Goal: Task Accomplishment & Management: Manage account settings

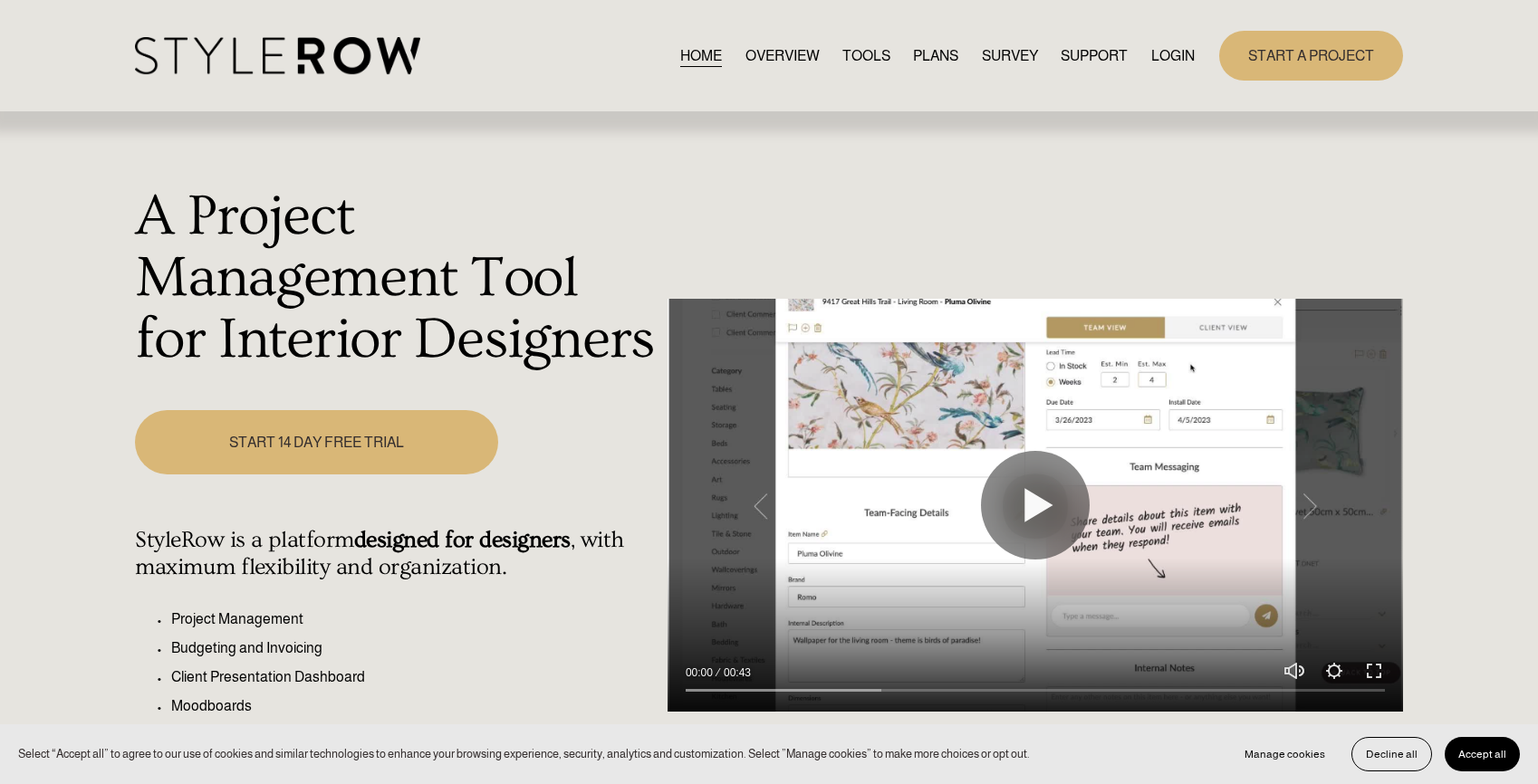
click at [1144, 54] on nav "HOME OVERVIEW TOOLS PLANS SURVEY SUPPORT QUESTIONS FEATURED STYLEBOARD RESOURCE…" at bounding box center [938, 55] width 515 height 24
click at [1161, 56] on link "LOGIN" at bounding box center [1172, 55] width 43 height 24
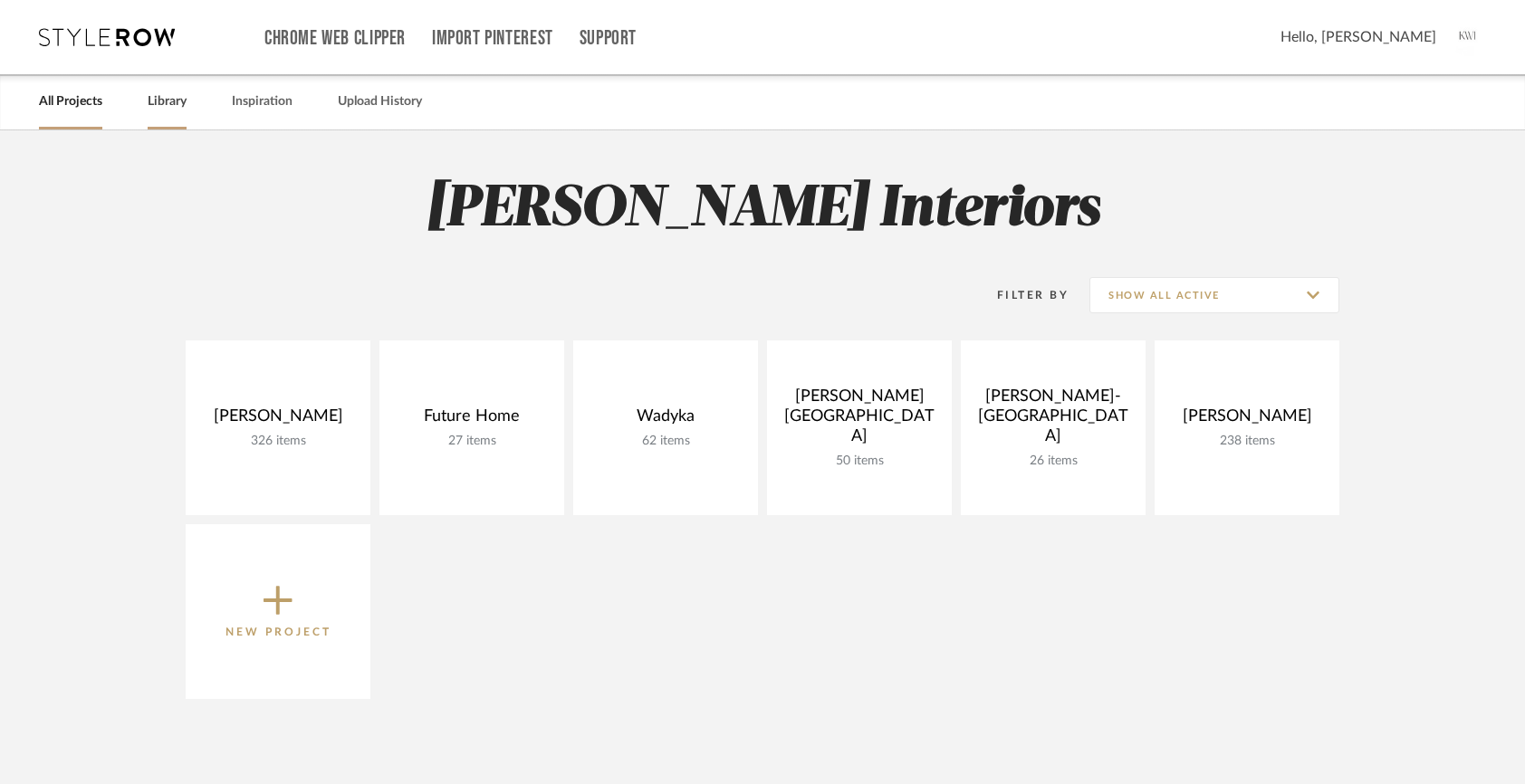
click at [166, 99] on link "Library" at bounding box center [167, 101] width 39 height 24
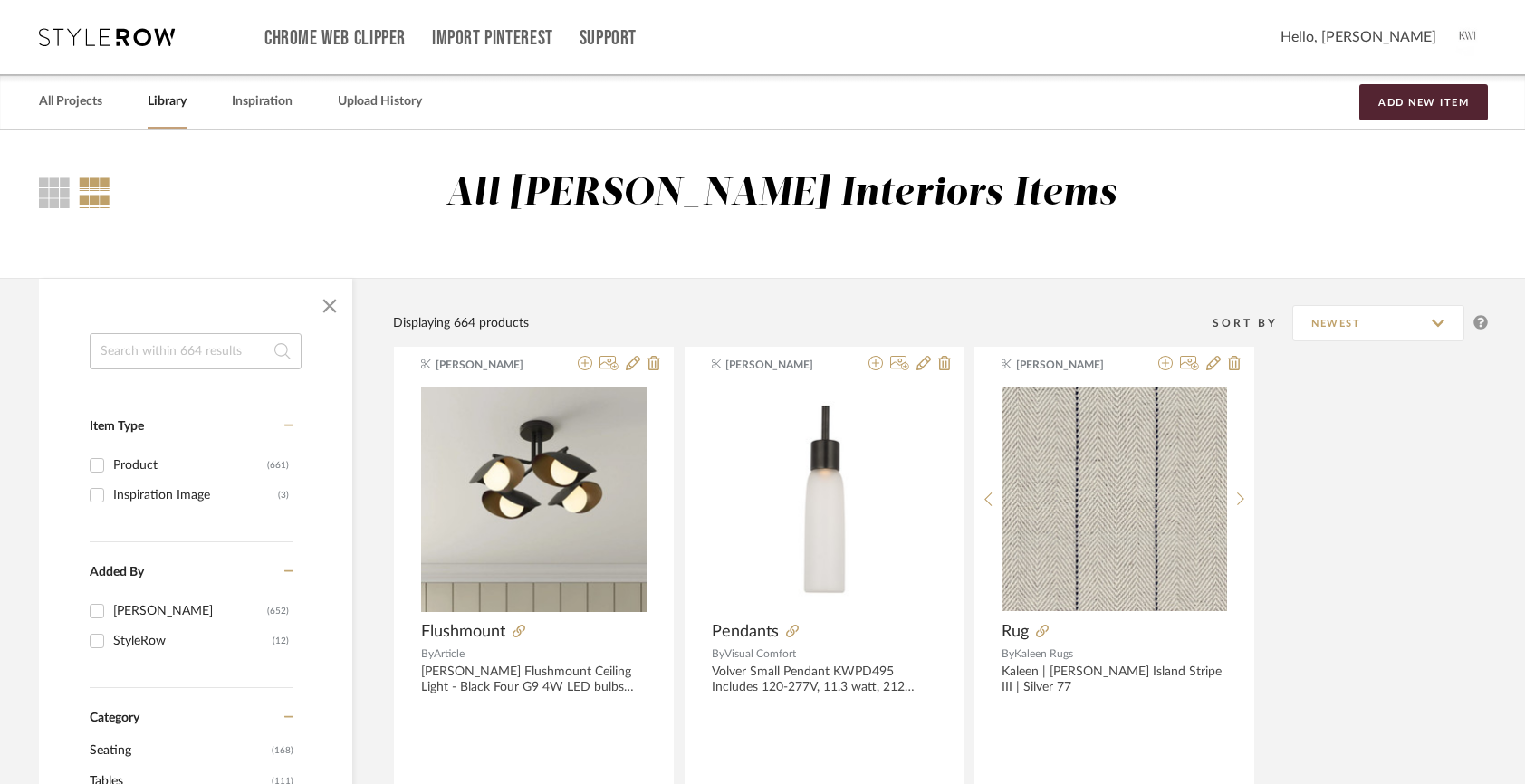
click at [148, 358] on input at bounding box center [195, 351] width 212 height 36
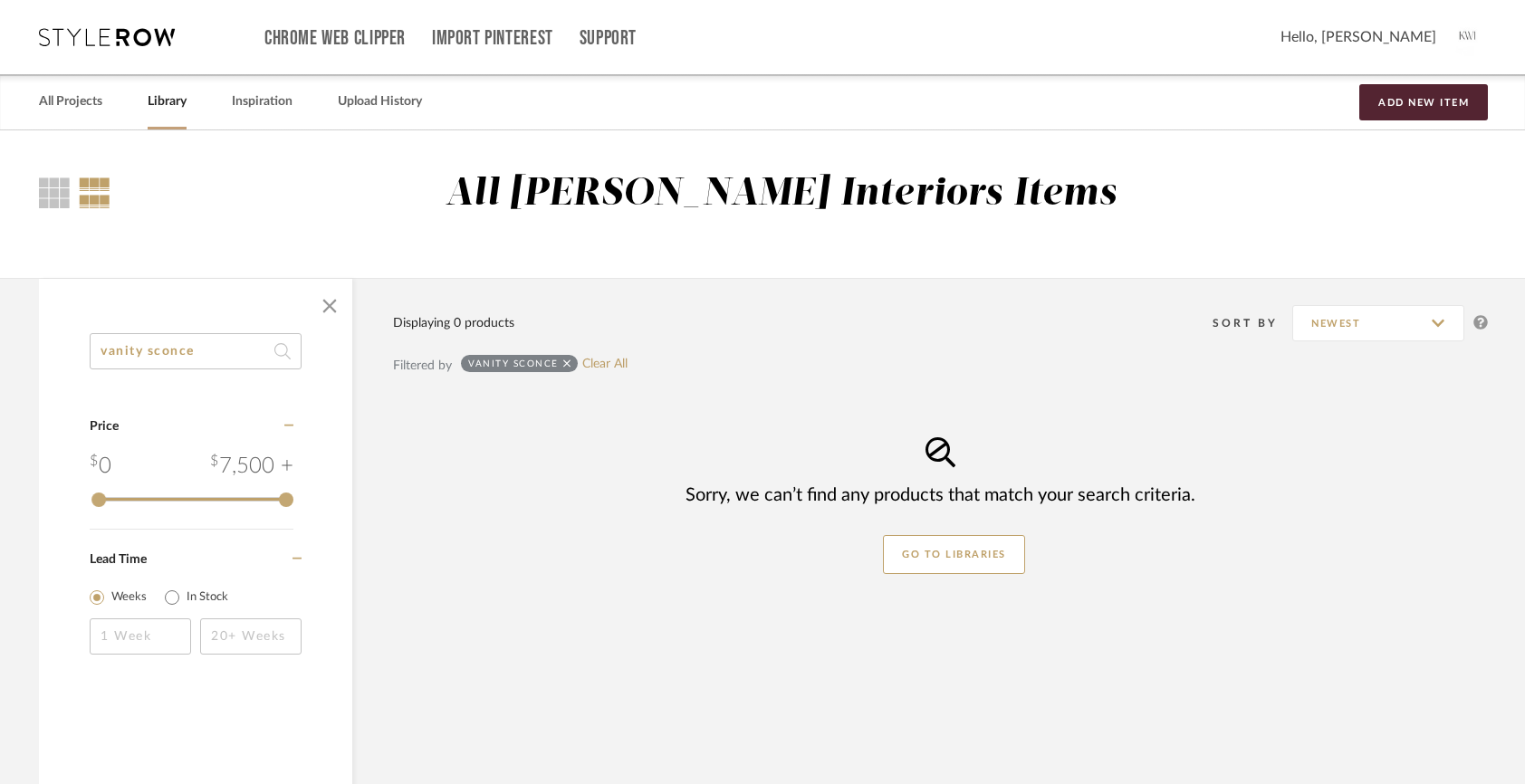
drag, startPoint x: 151, startPoint y: 354, endPoint x: 38, endPoint y: 325, distance: 116.7
click at [38, 325] on div "vanity sconce Category Price 0 7,500 + 0 7500 Lead Time Weeks In Stock Displayi…" at bounding box center [762, 595] width 1501 height 633
type input "sconce"
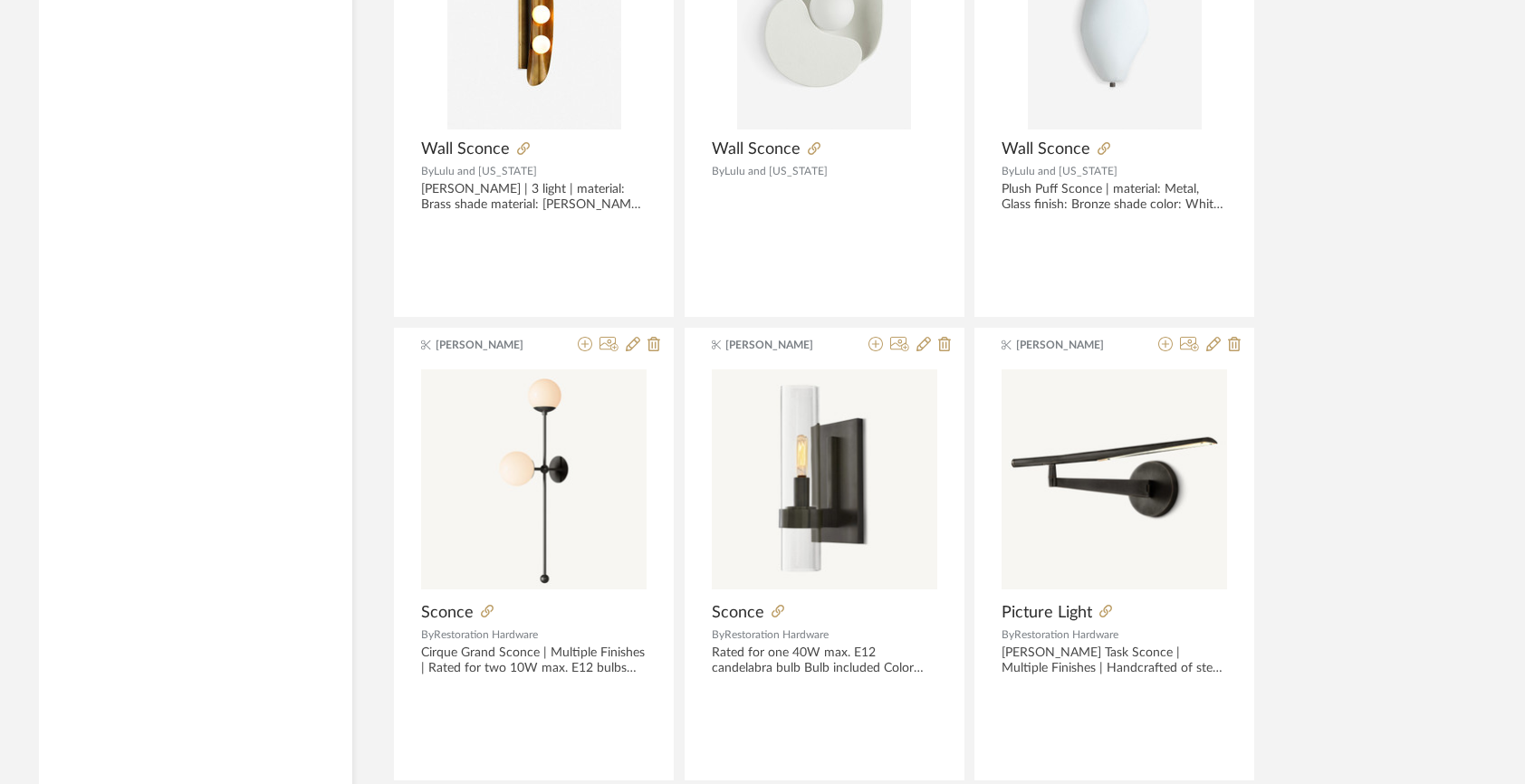
scroll to position [5303, 0]
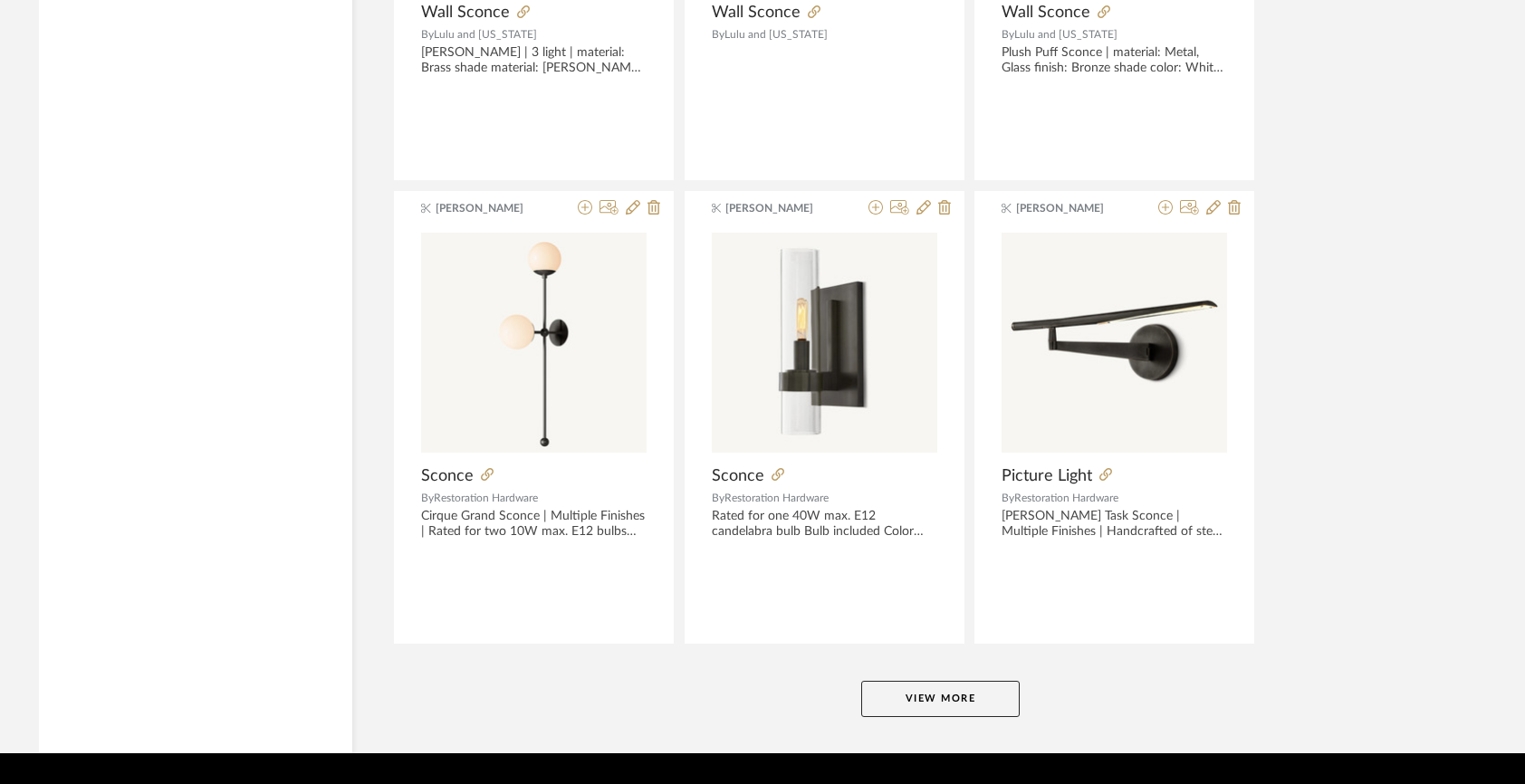
click at [948, 696] on button "View More" at bounding box center [940, 699] width 158 height 36
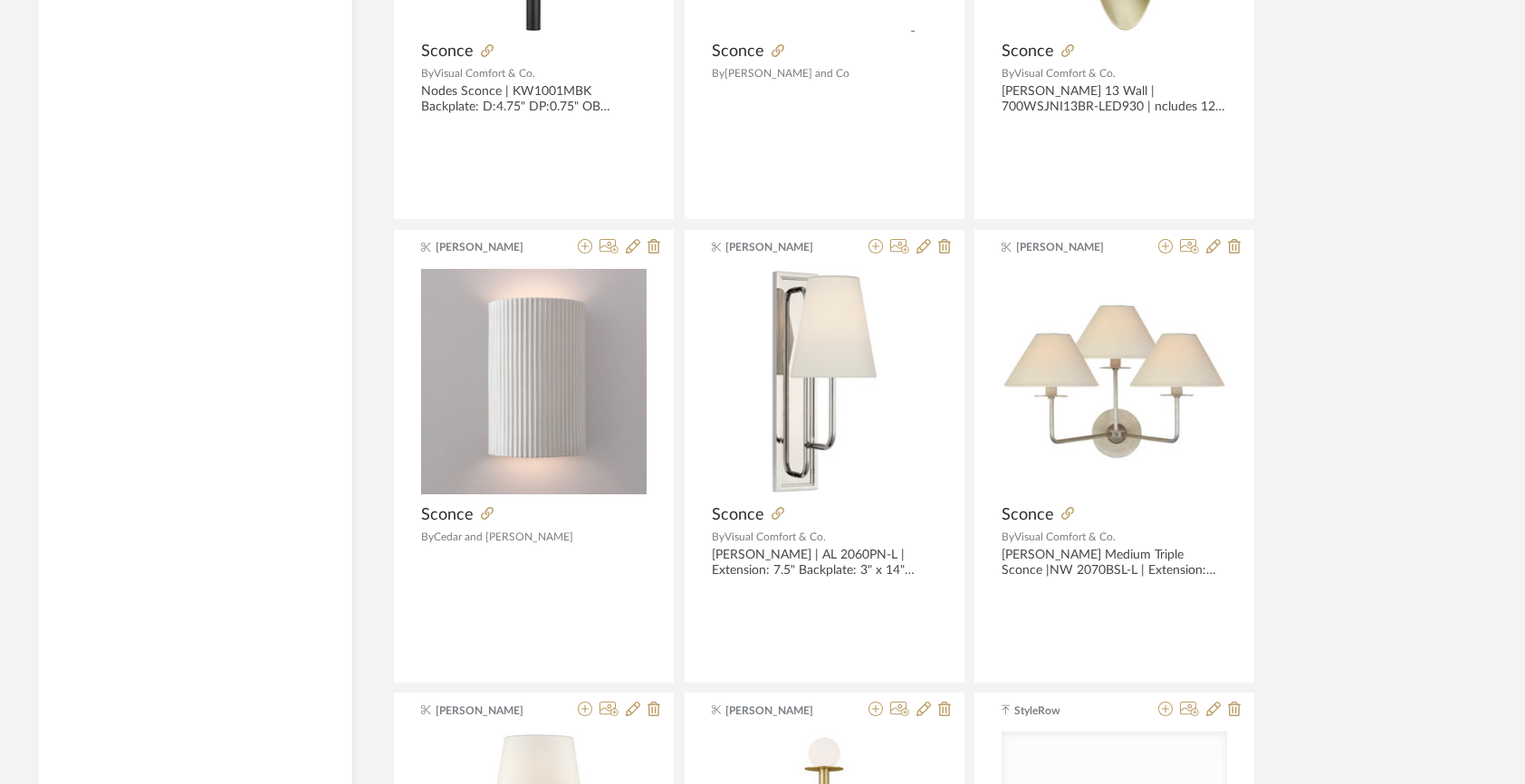
scroll to position [7118, 0]
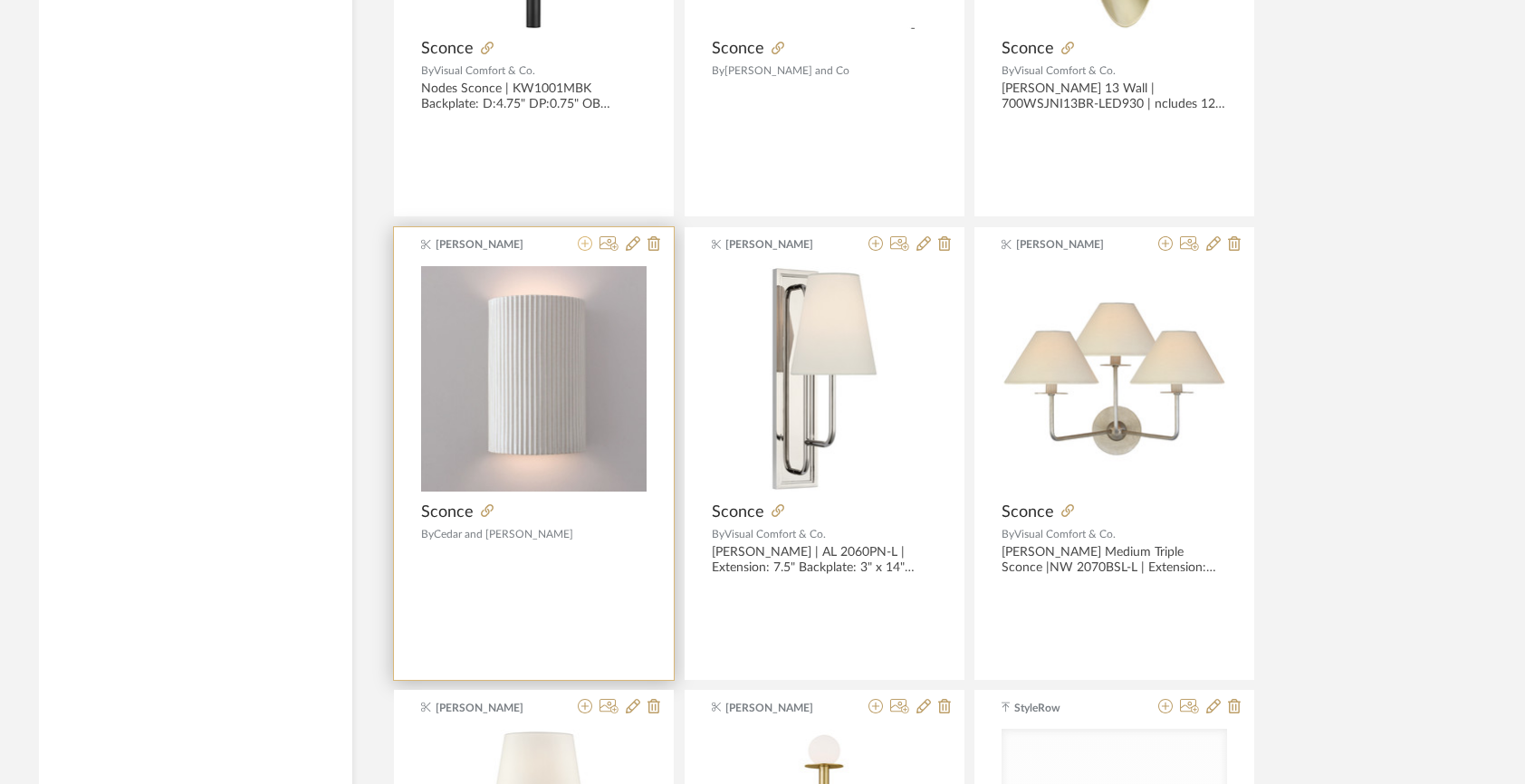
click at [583, 244] on icon at bounding box center [584, 243] width 14 height 14
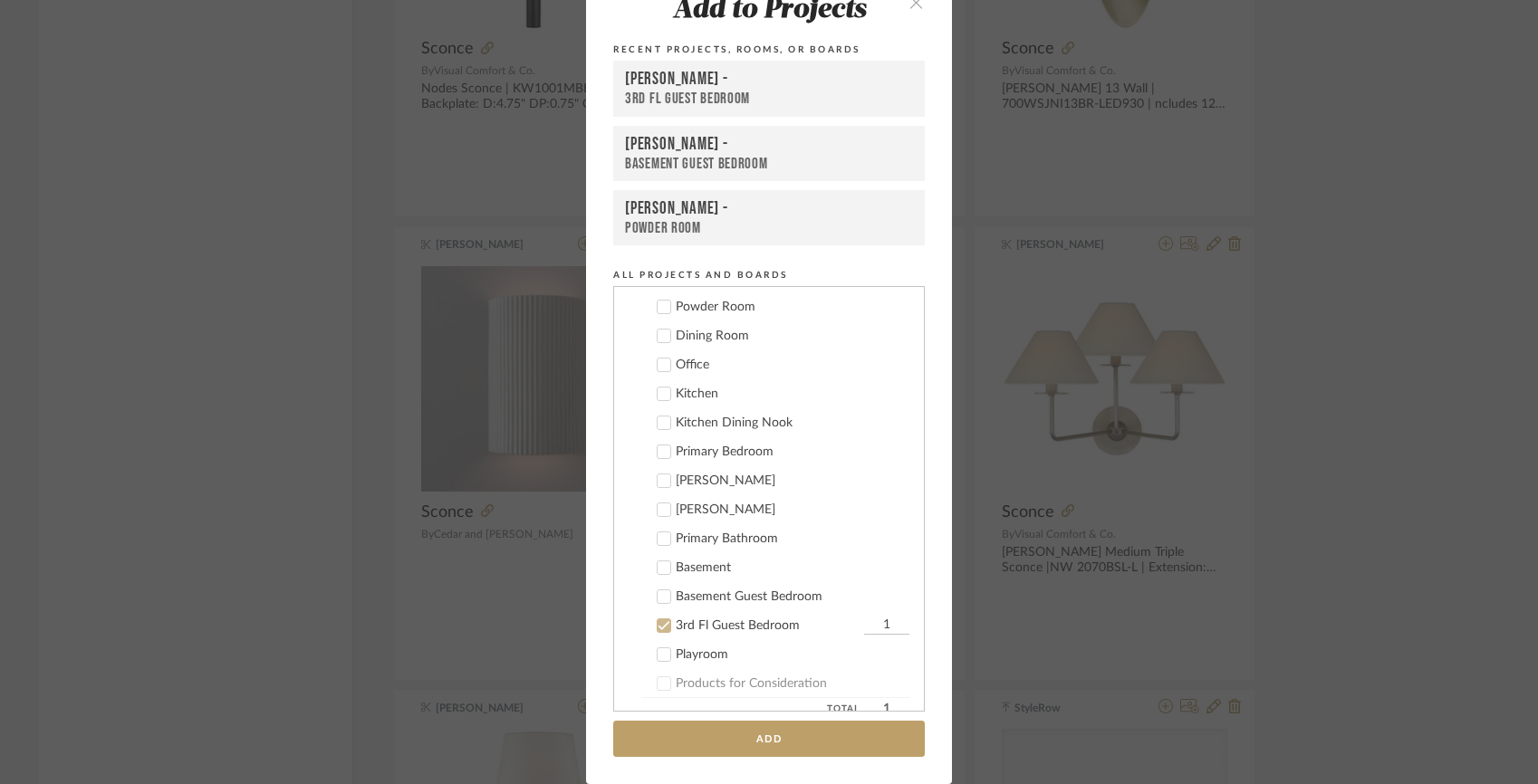
scroll to position [374, 0]
click at [664, 301] on div at bounding box center [663, 305] width 14 height 14
click at [658, 628] on icon at bounding box center [663, 624] width 12 height 12
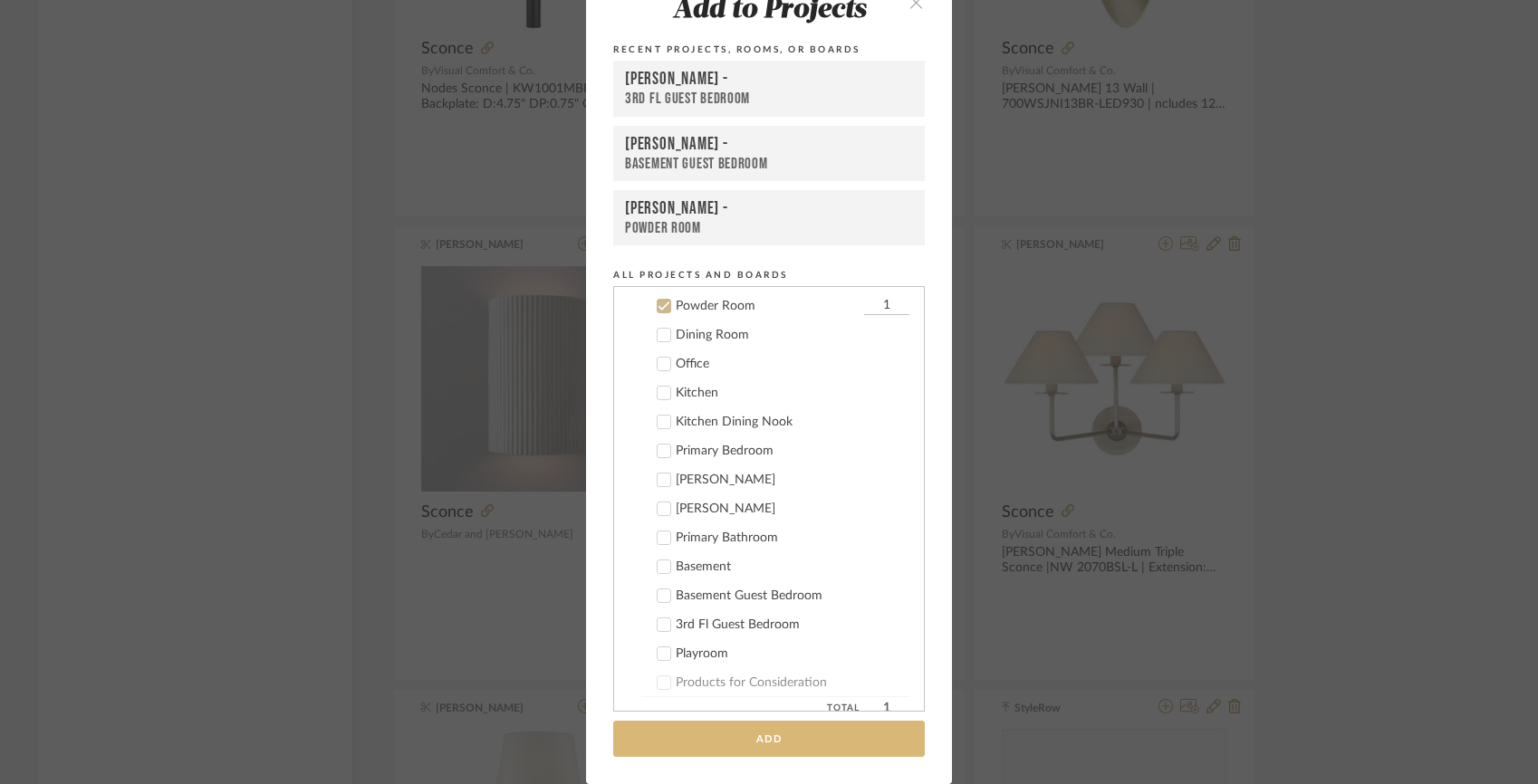
click at [681, 730] on button "Add" at bounding box center [769, 739] width 312 height 37
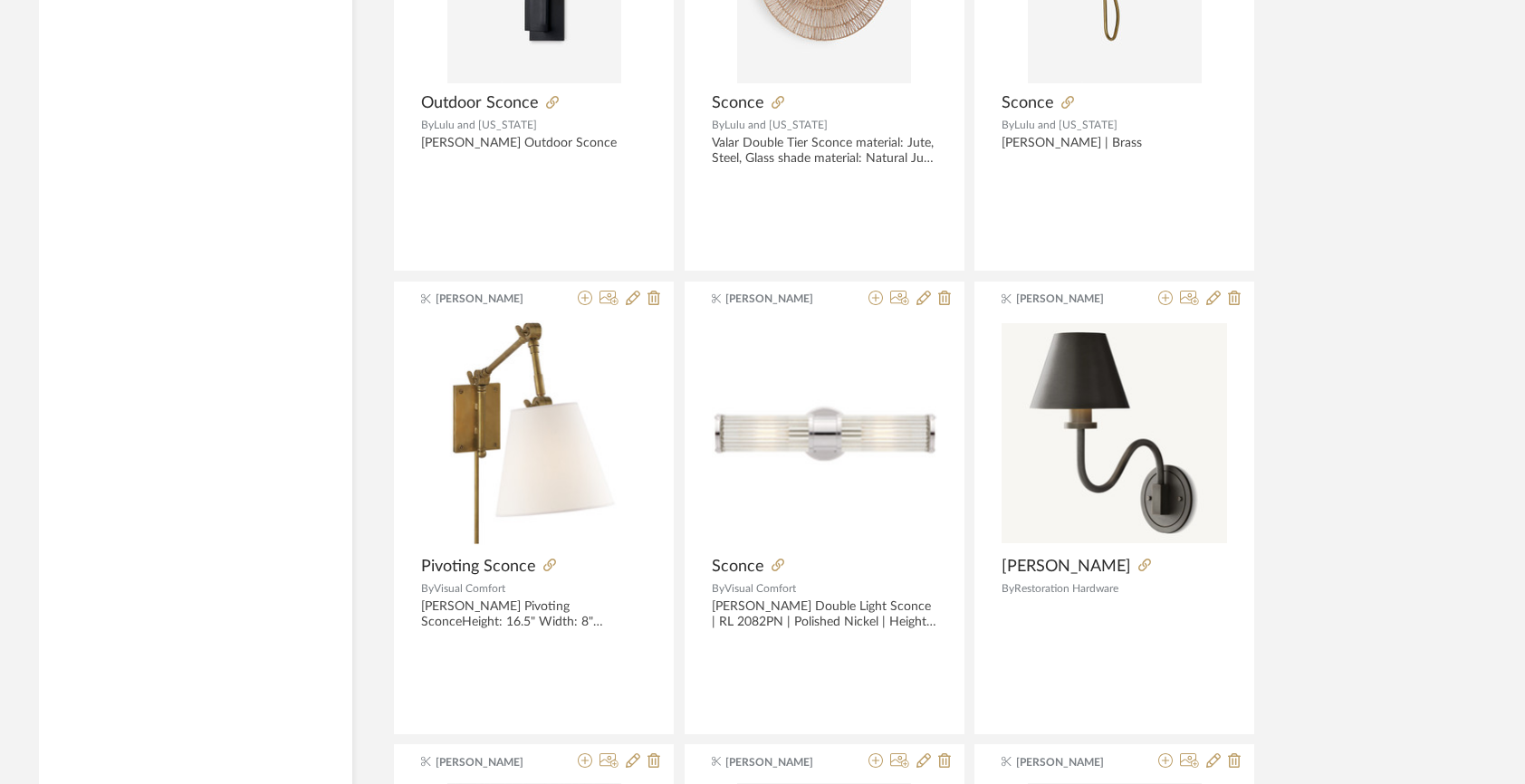
scroll to position [4284, 0]
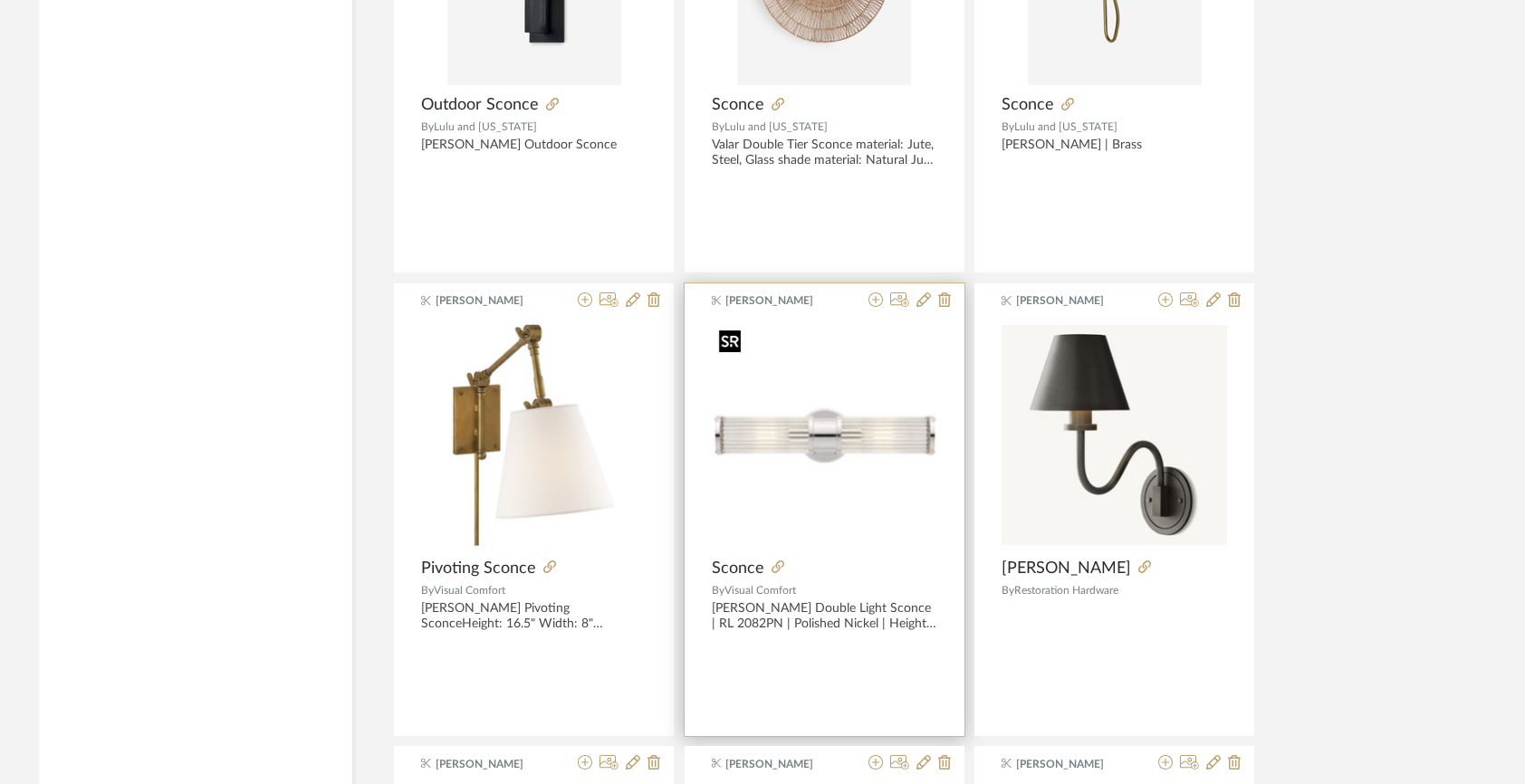
click at [861, 424] on img "0" at bounding box center [824, 435] width 226 height 226
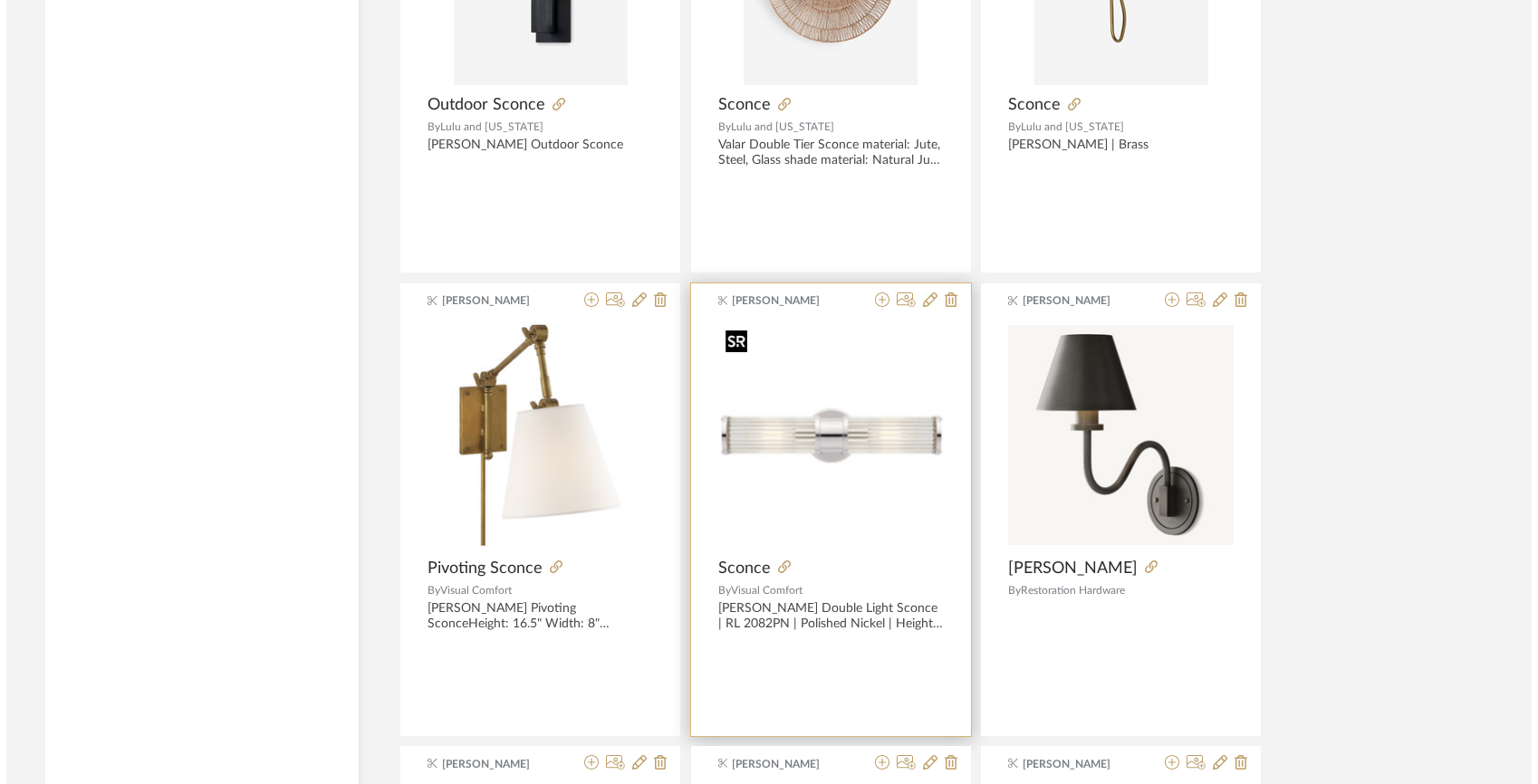
scroll to position [0, 0]
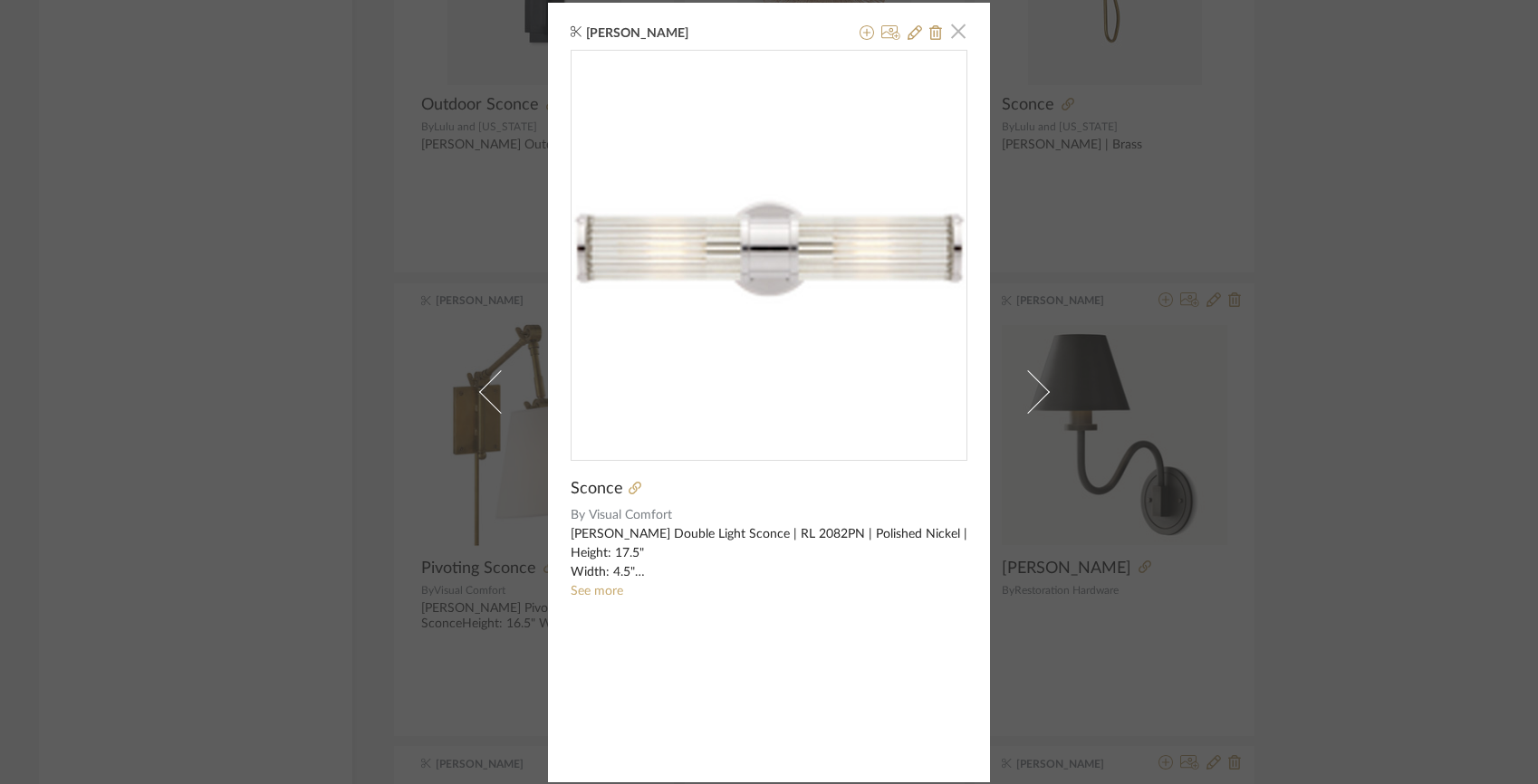
click at [957, 36] on span "button" at bounding box center [958, 32] width 36 height 36
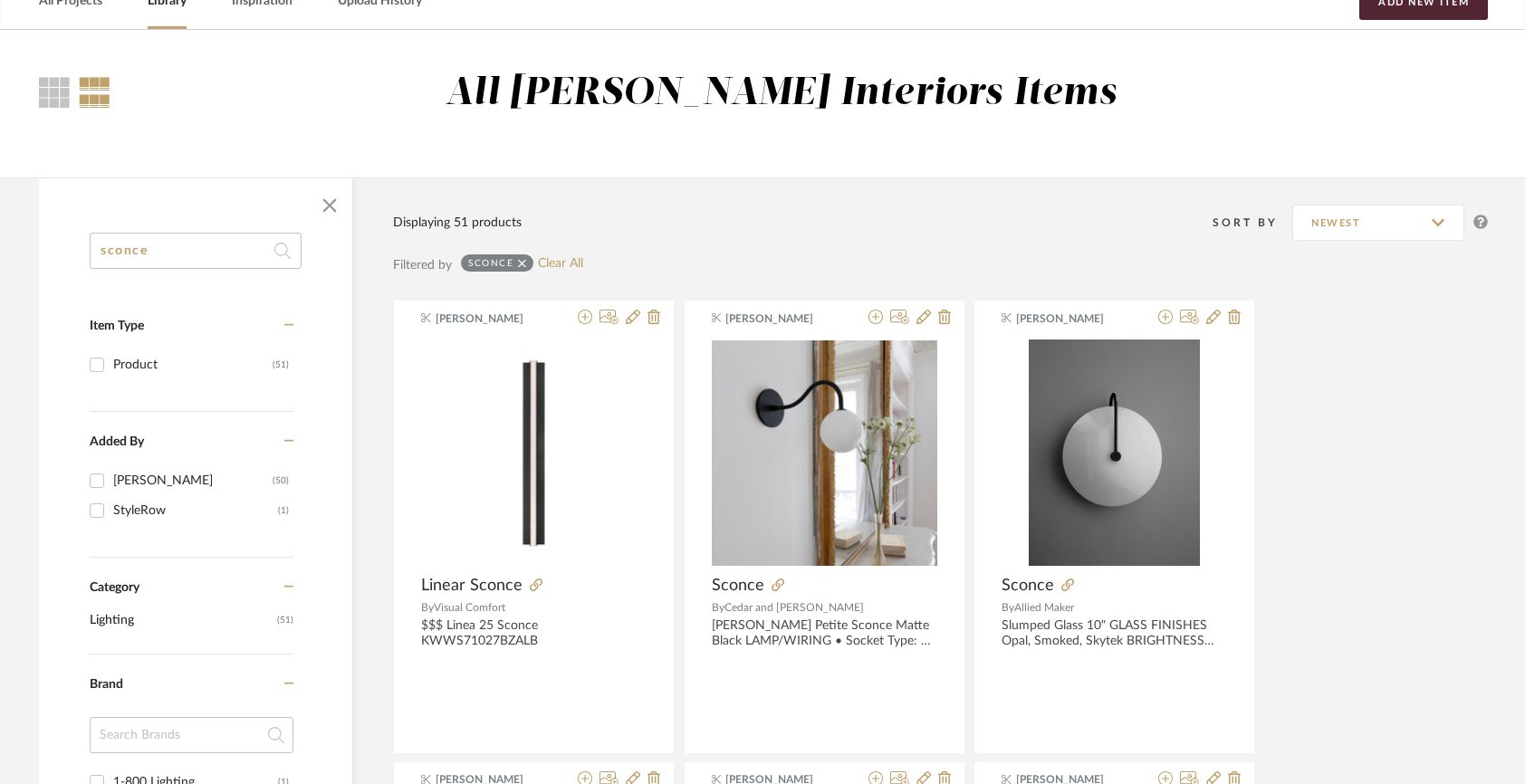
scroll to position [95, 0]
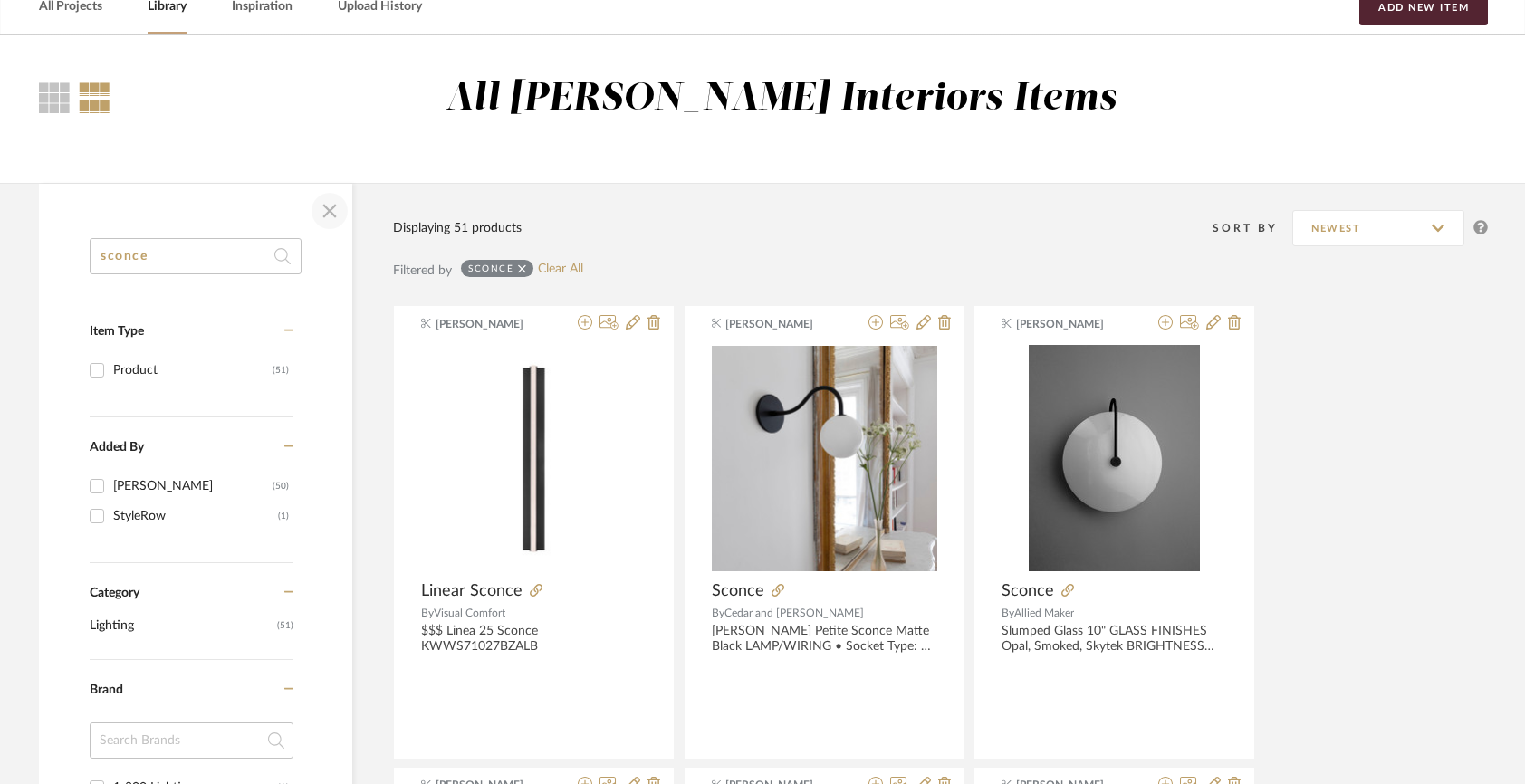
click at [334, 208] on span "button" at bounding box center [329, 210] width 43 height 43
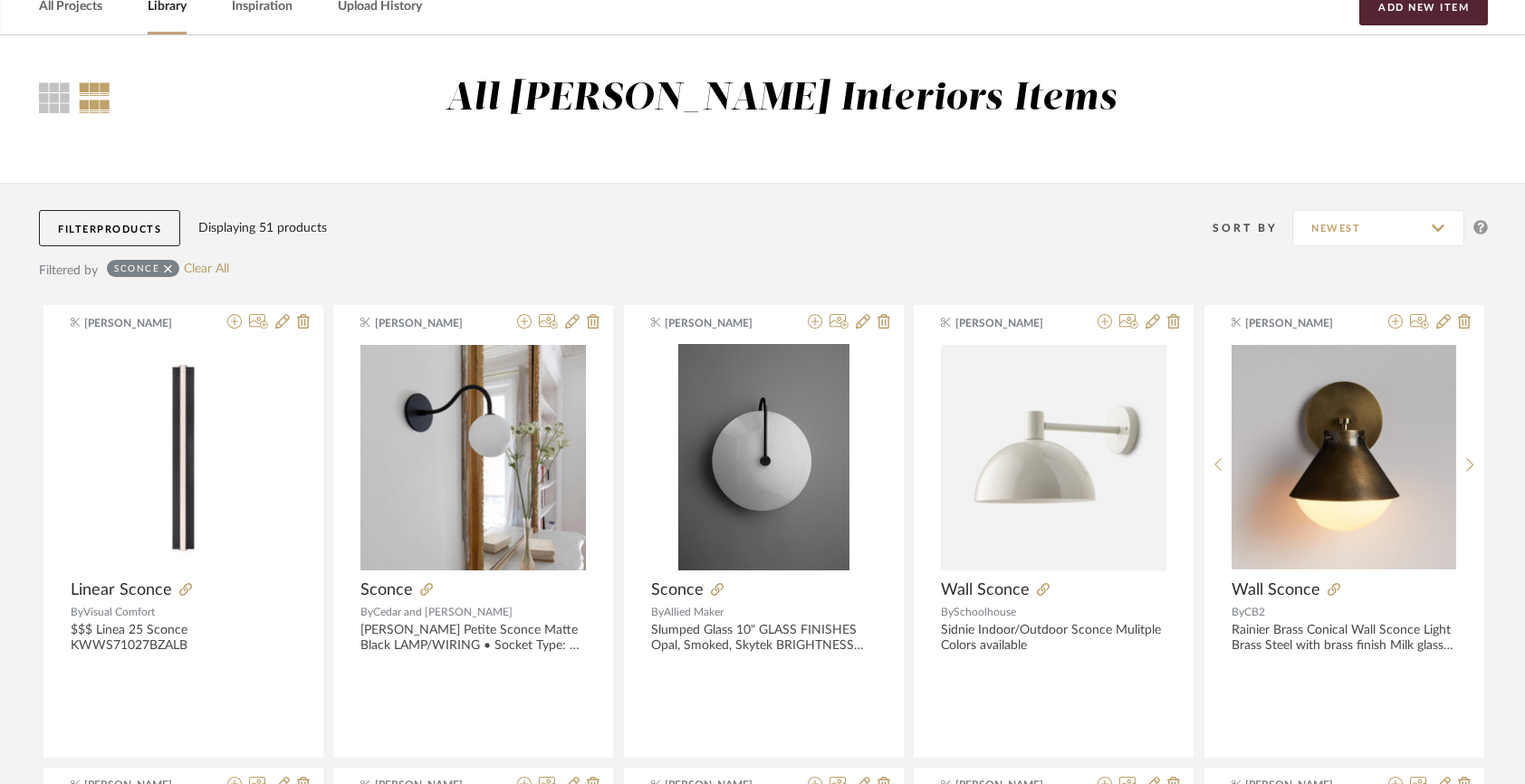
click at [164, 266] on icon at bounding box center [168, 268] width 8 height 8
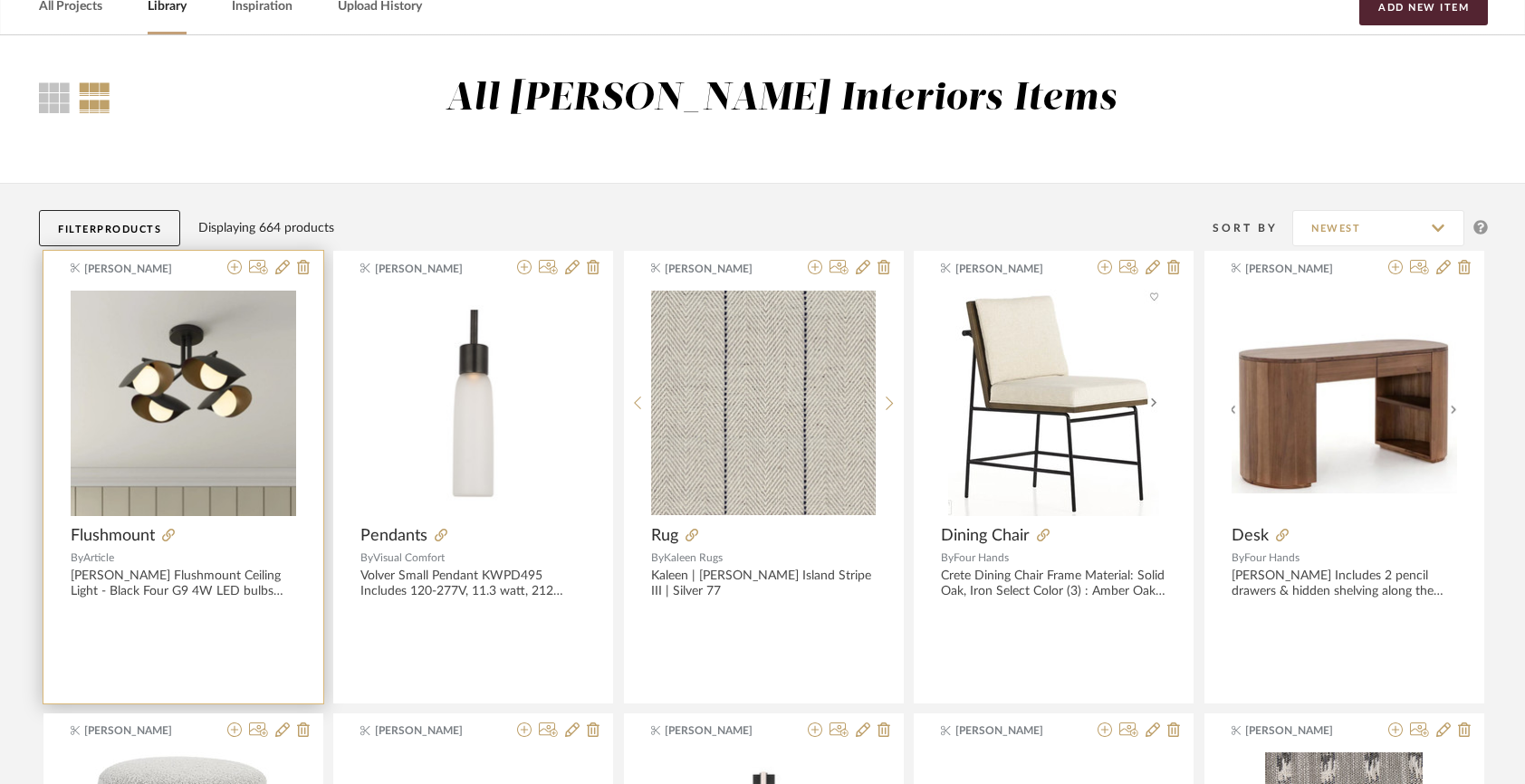
click at [122, 249] on product-item "[PERSON_NAME] Flushmount By Article [PERSON_NAME] Flushmount Ceiling Light - Bl…" at bounding box center [182, 477] width 281 height 455
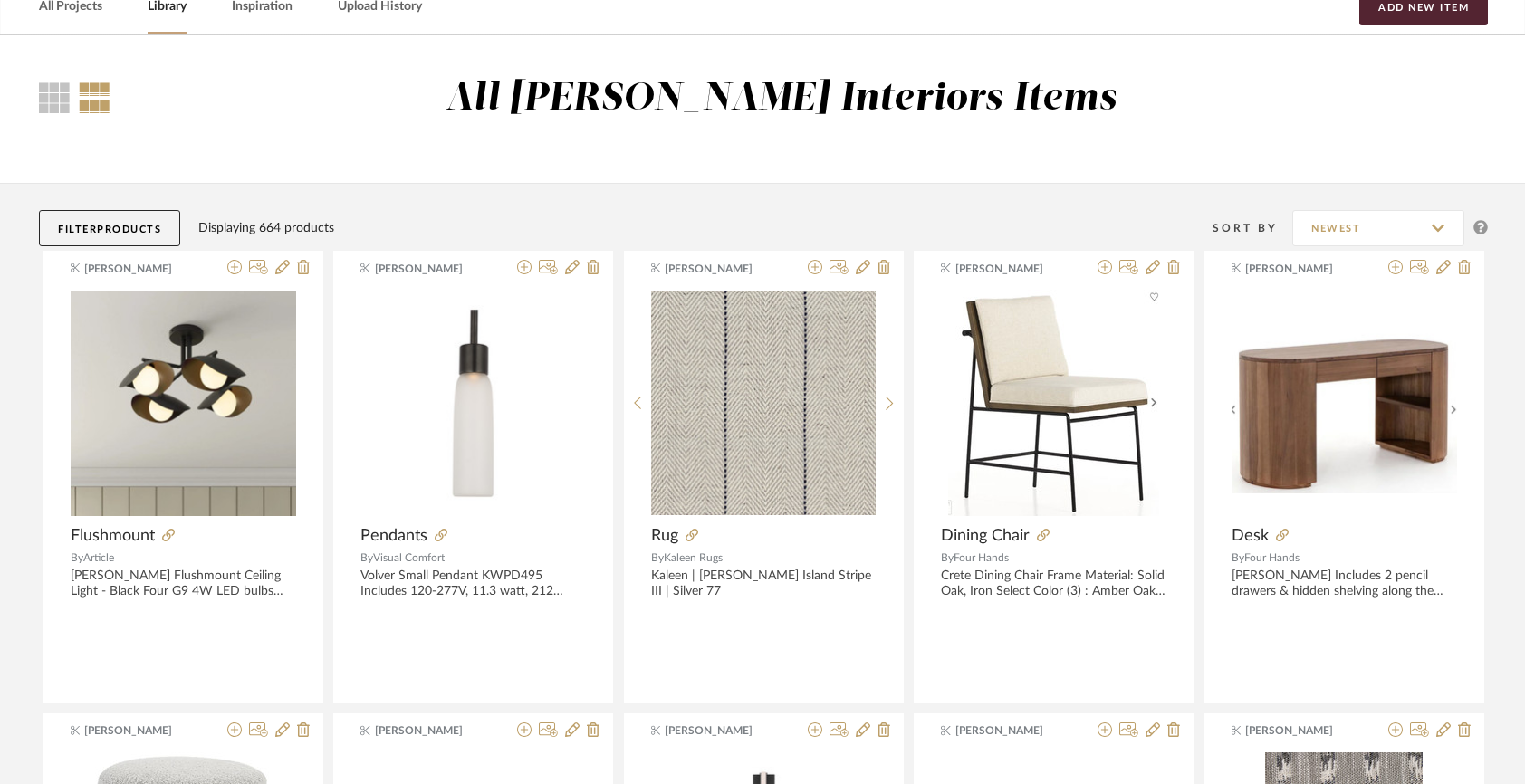
click at [120, 226] on span "Products" at bounding box center [129, 229] width 64 height 10
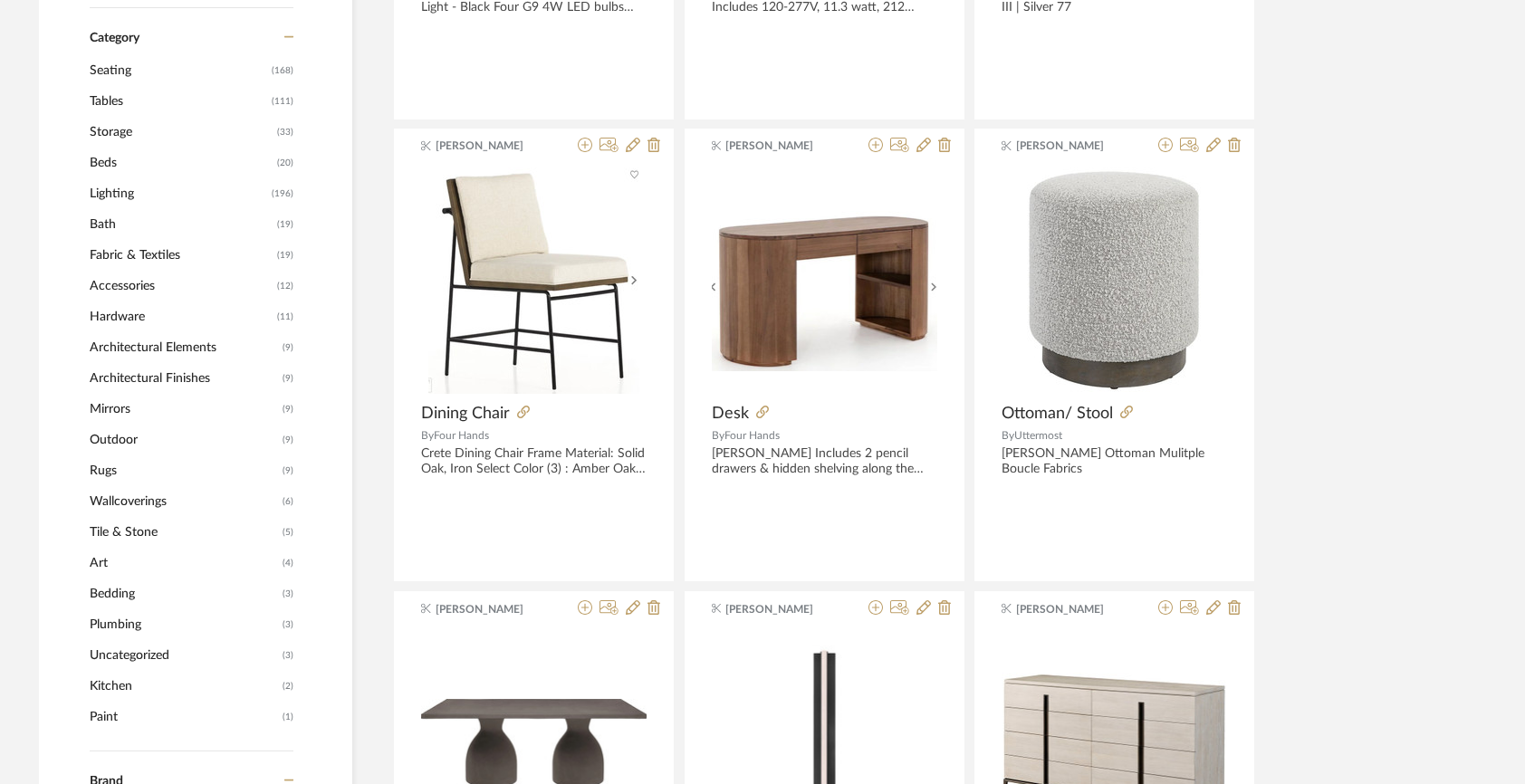
scroll to position [679, 0]
click at [133, 188] on span "Lighting" at bounding box center [178, 195] width 178 height 31
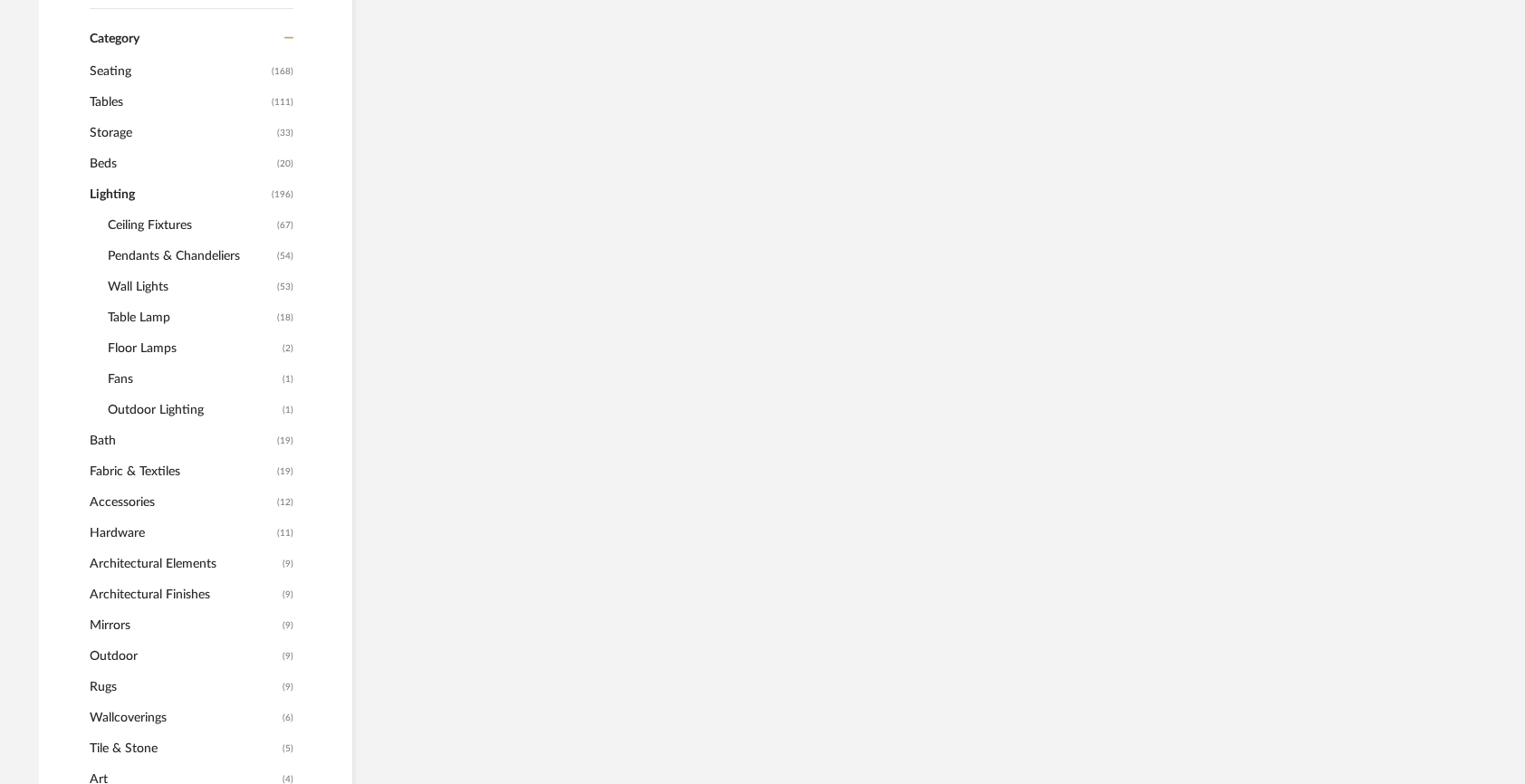
scroll to position [677, 0]
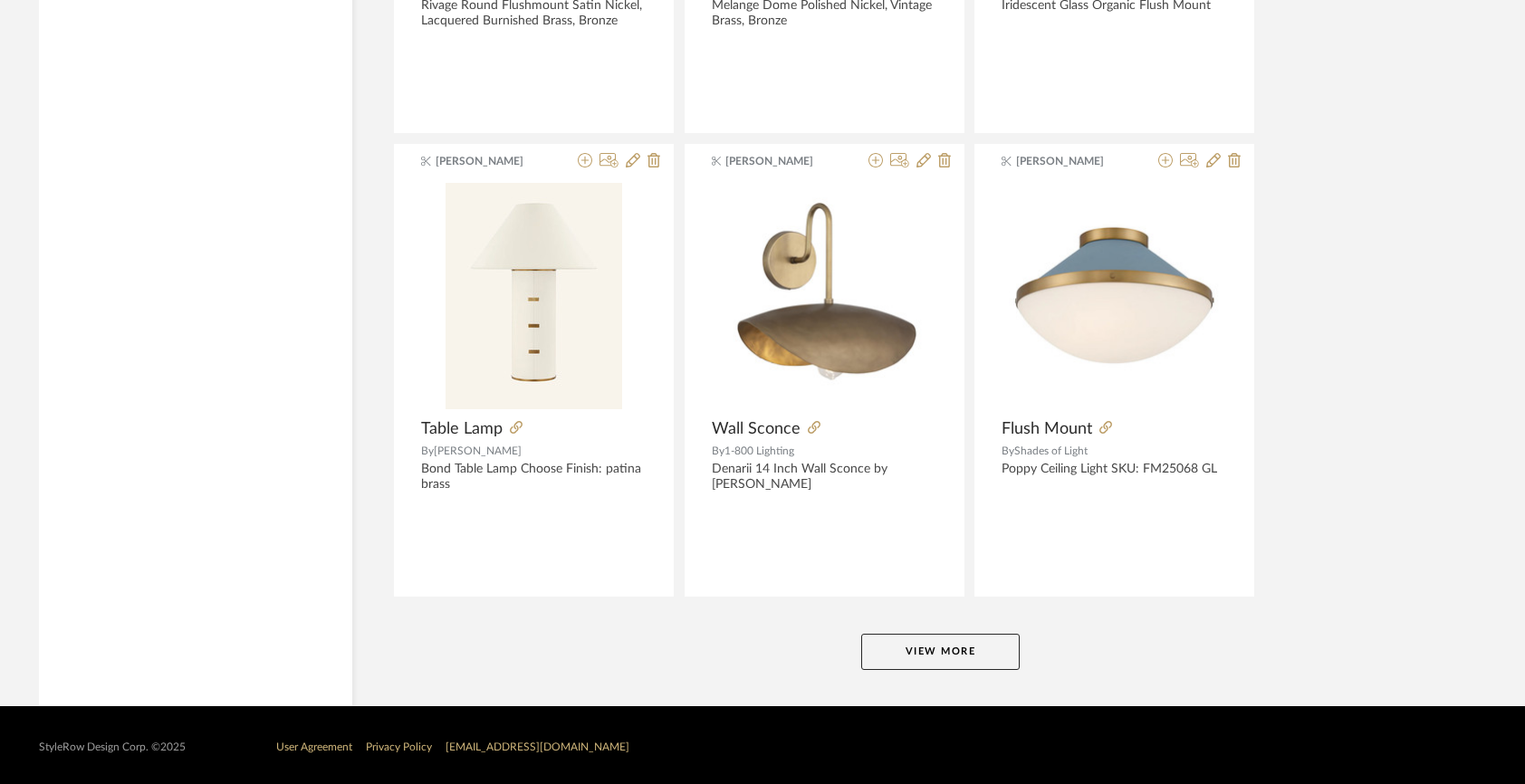
scroll to position [5381, 0]
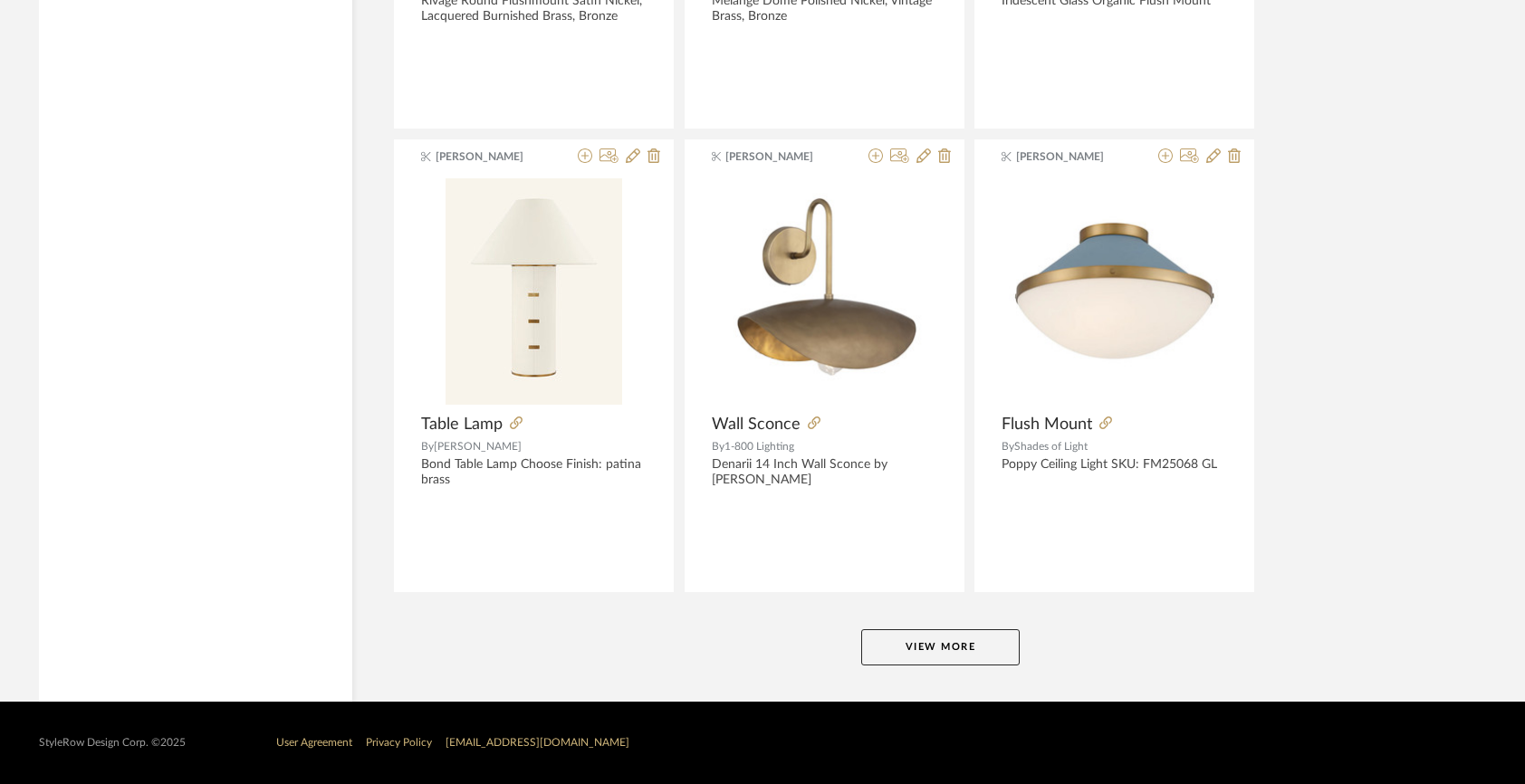
click at [995, 652] on button "View More" at bounding box center [940, 648] width 158 height 36
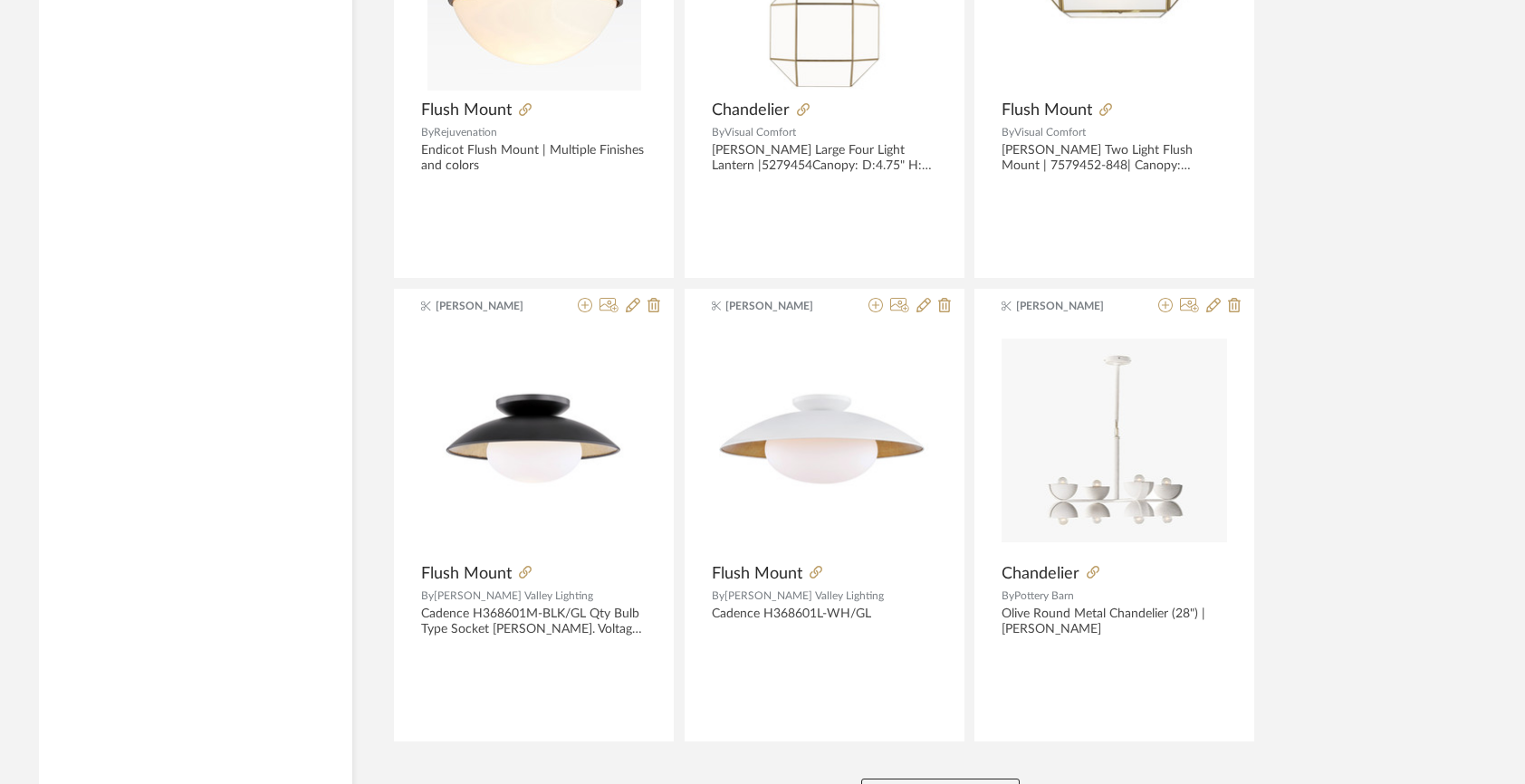
scroll to position [10939, 0]
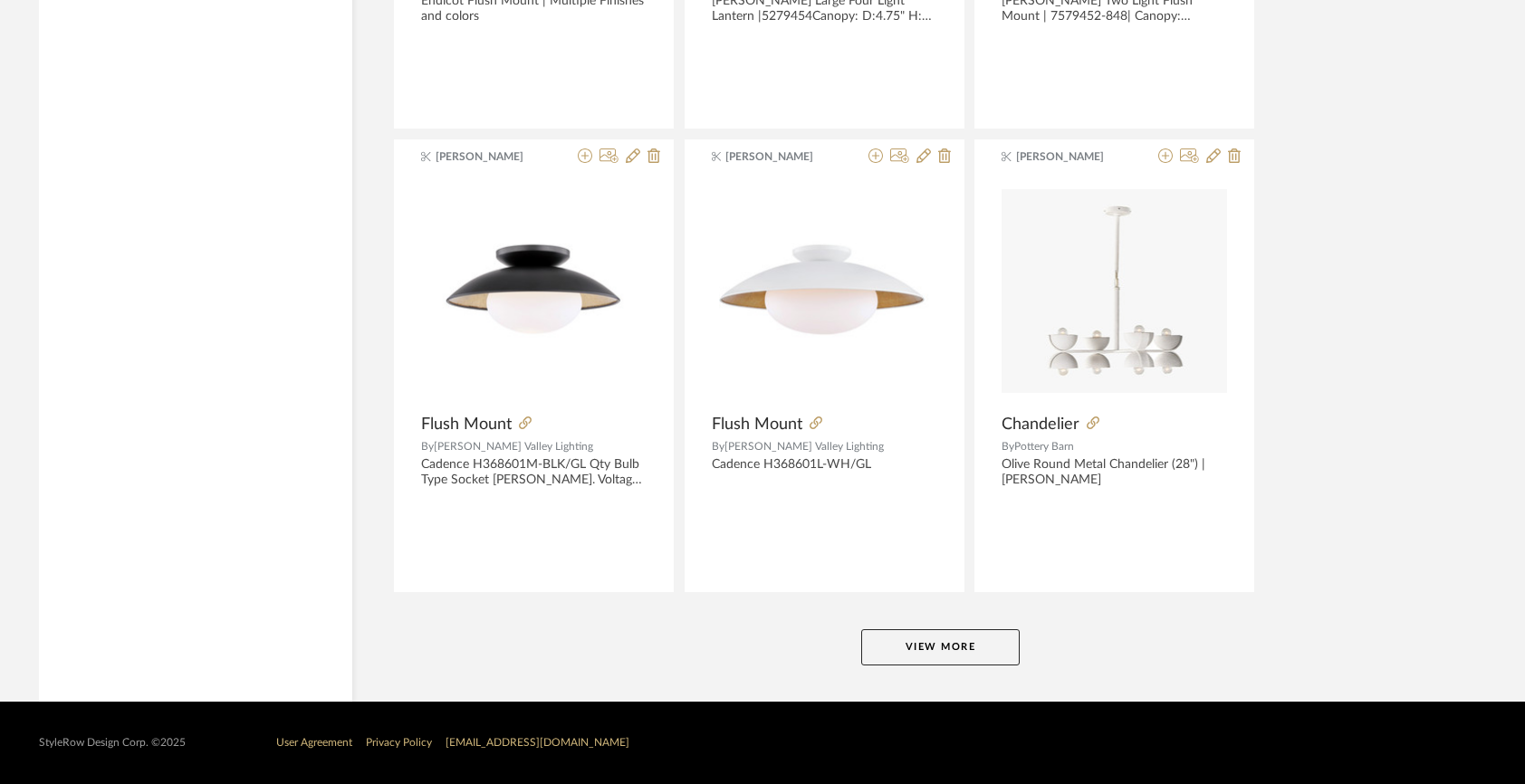
click at [978, 635] on button "View More" at bounding box center [940, 648] width 158 height 36
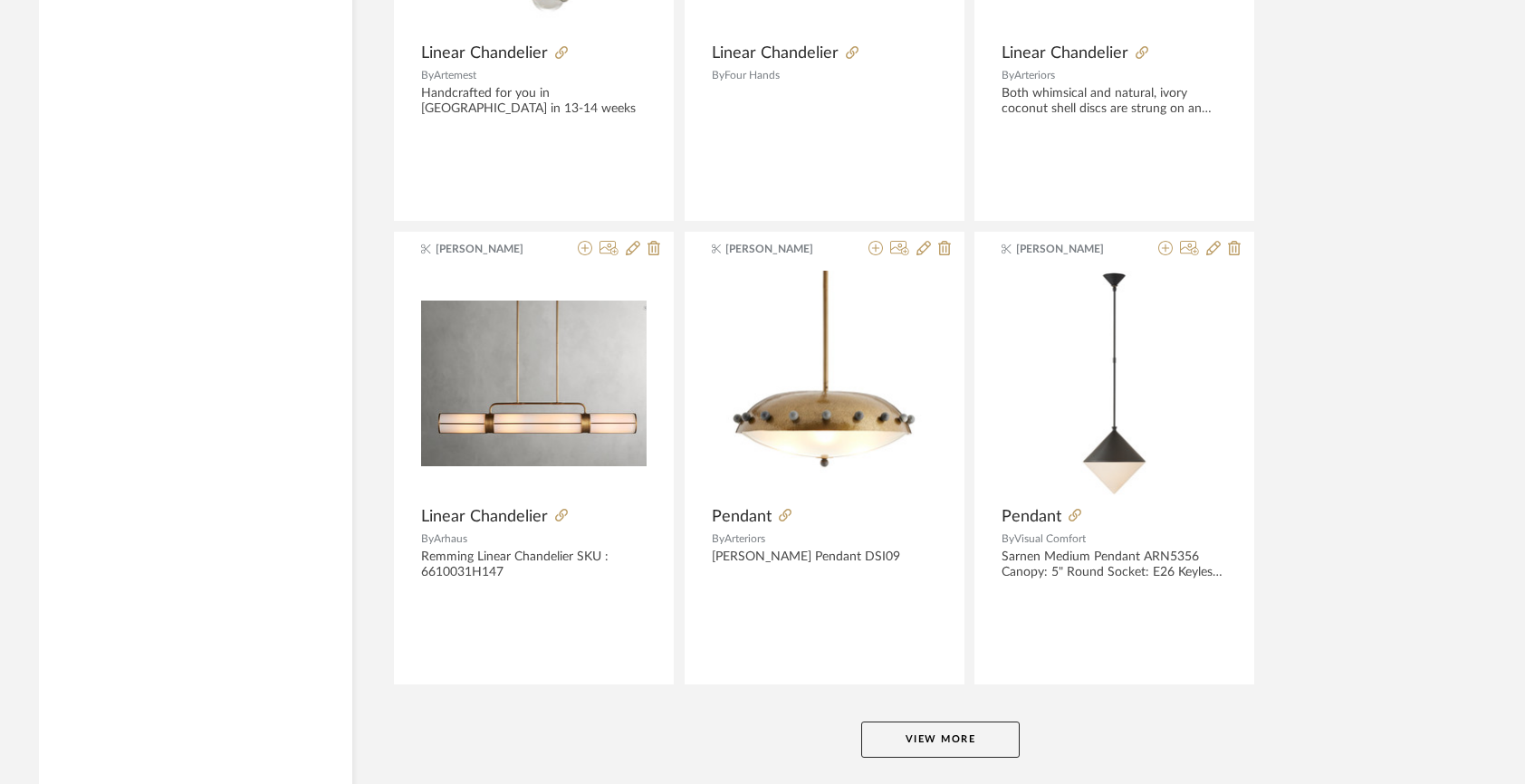
scroll to position [16496, 0]
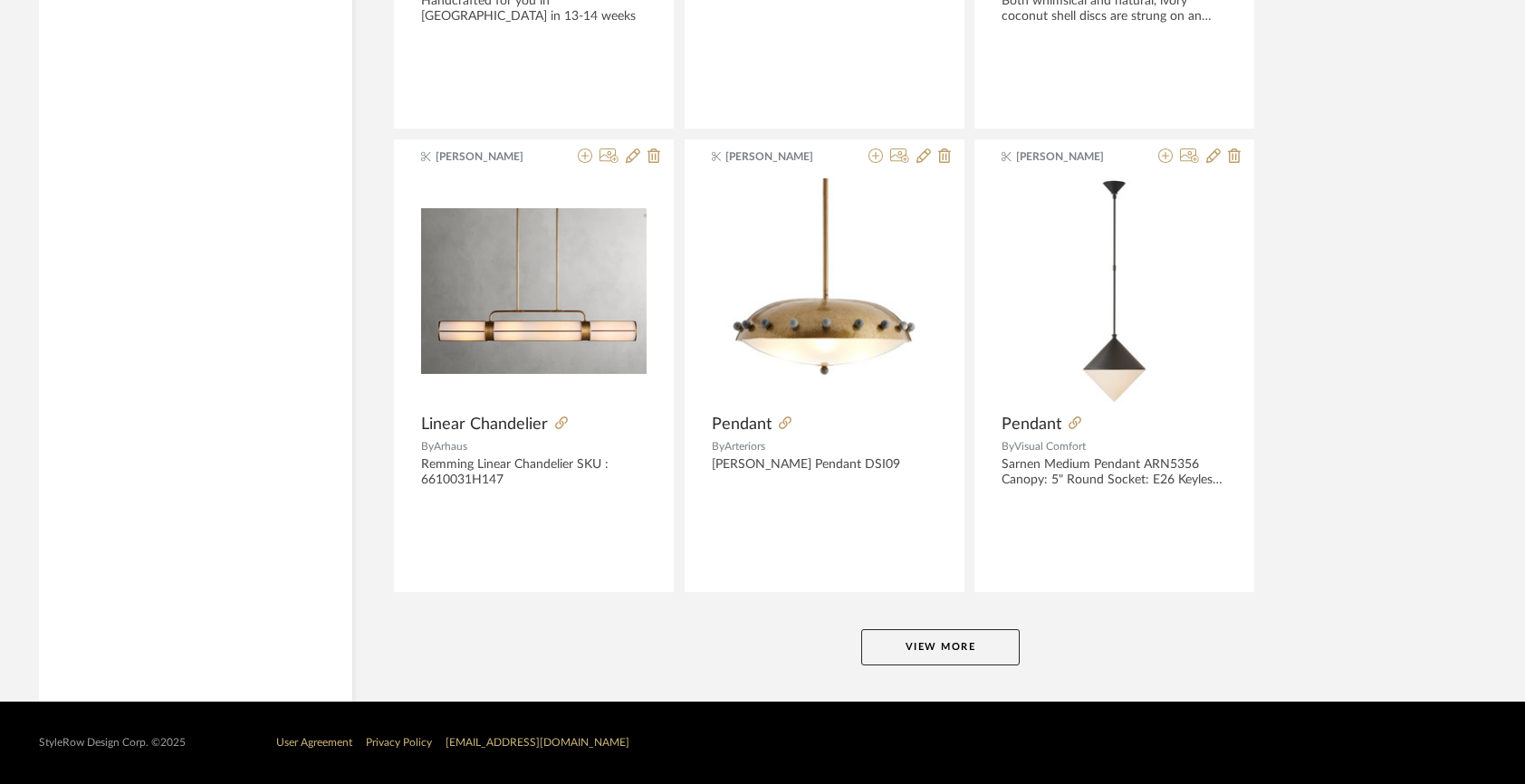
click at [957, 630] on button "View More" at bounding box center [940, 648] width 158 height 36
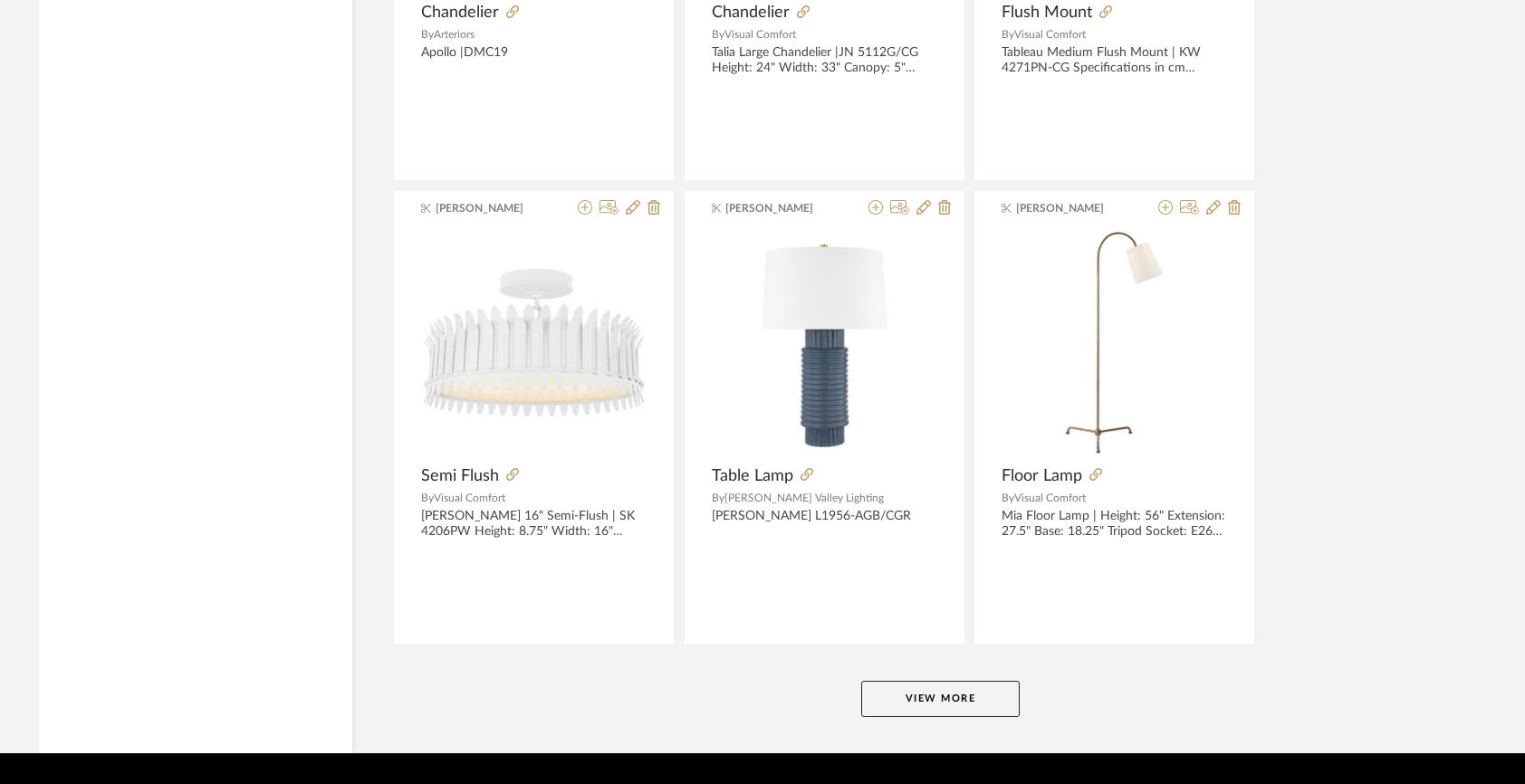
scroll to position [22053, 0]
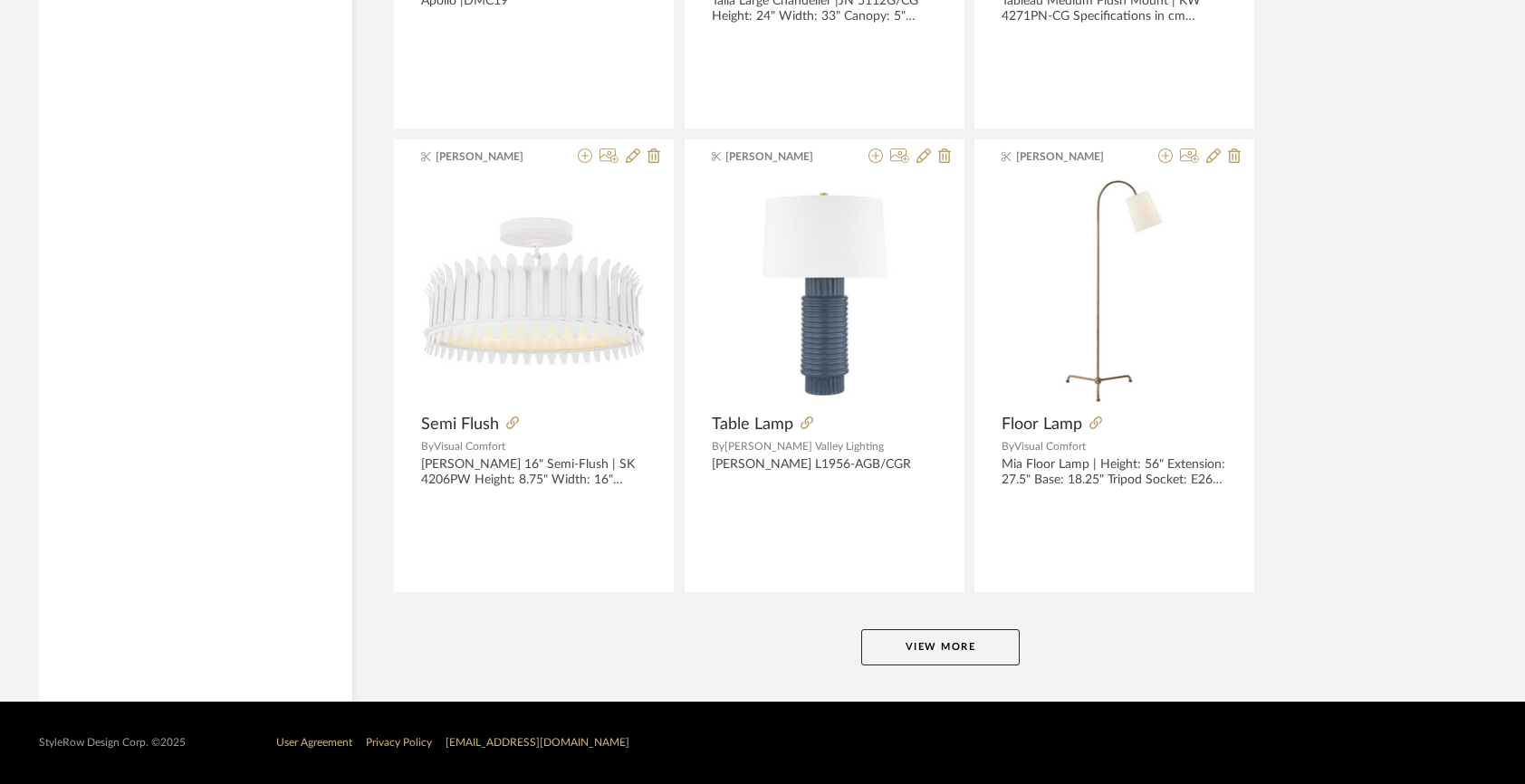
click at [920, 642] on button "View More" at bounding box center [940, 648] width 158 height 36
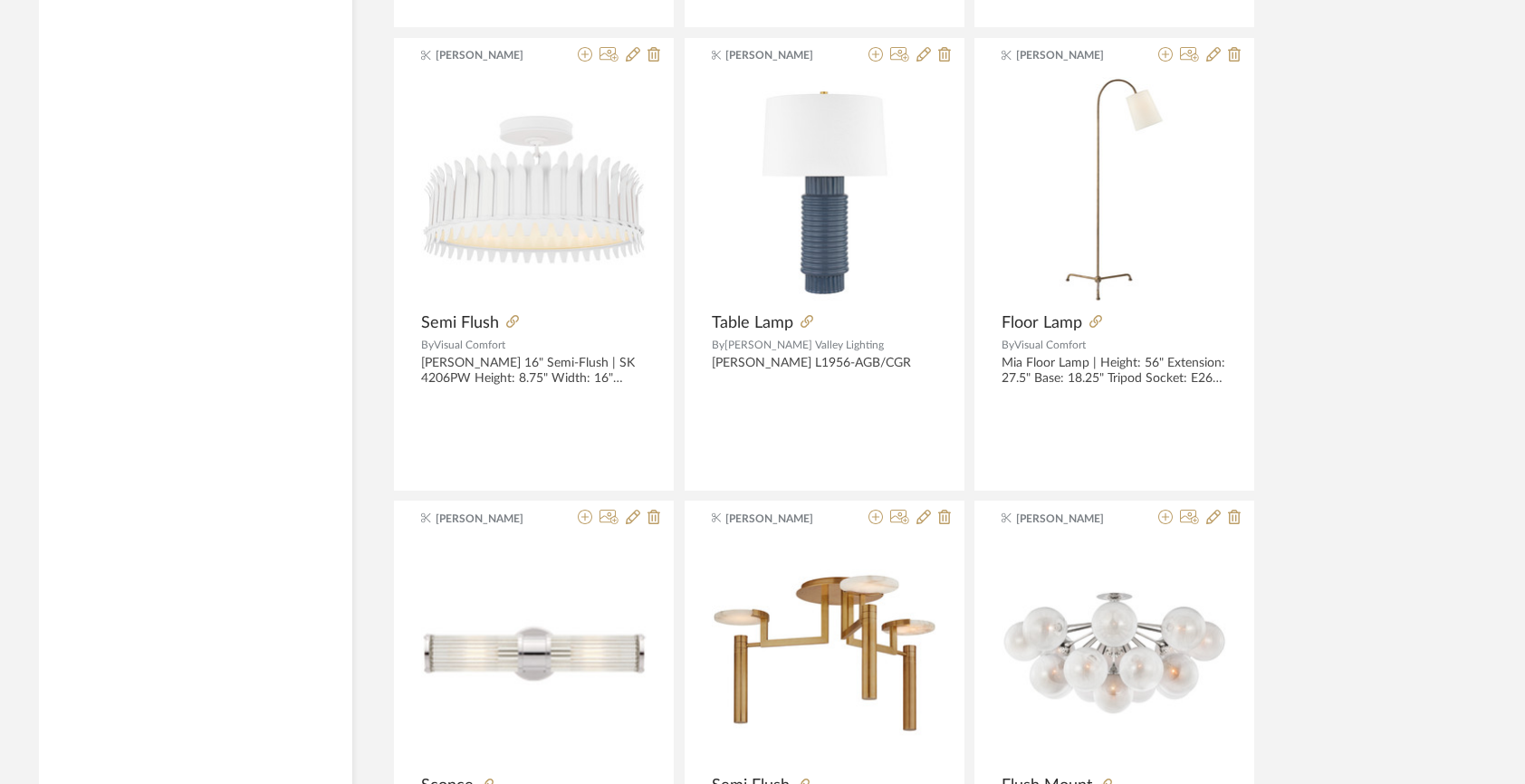
scroll to position [22608, 0]
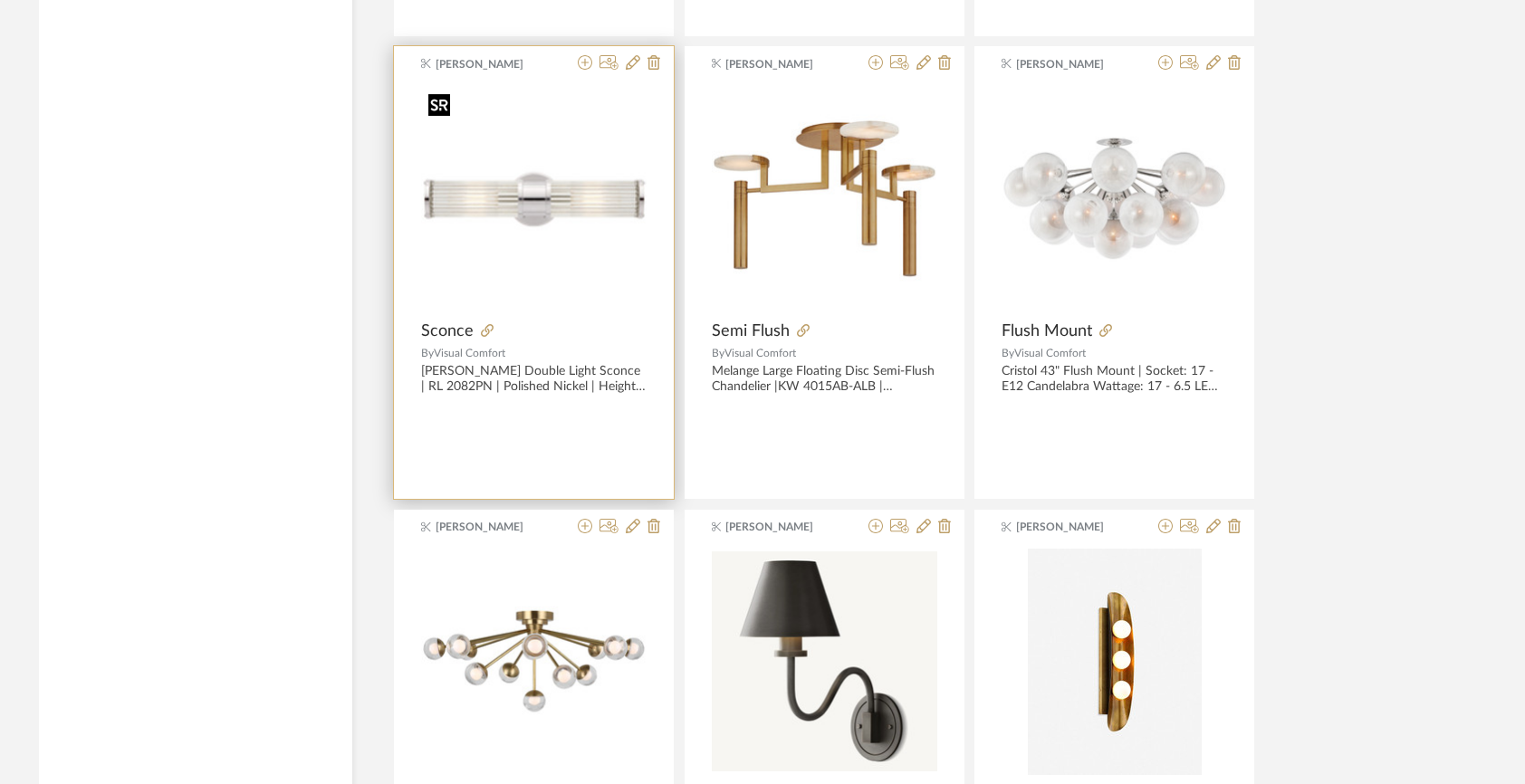
click at [575, 245] on img "0" at bounding box center [534, 199] width 226 height 226
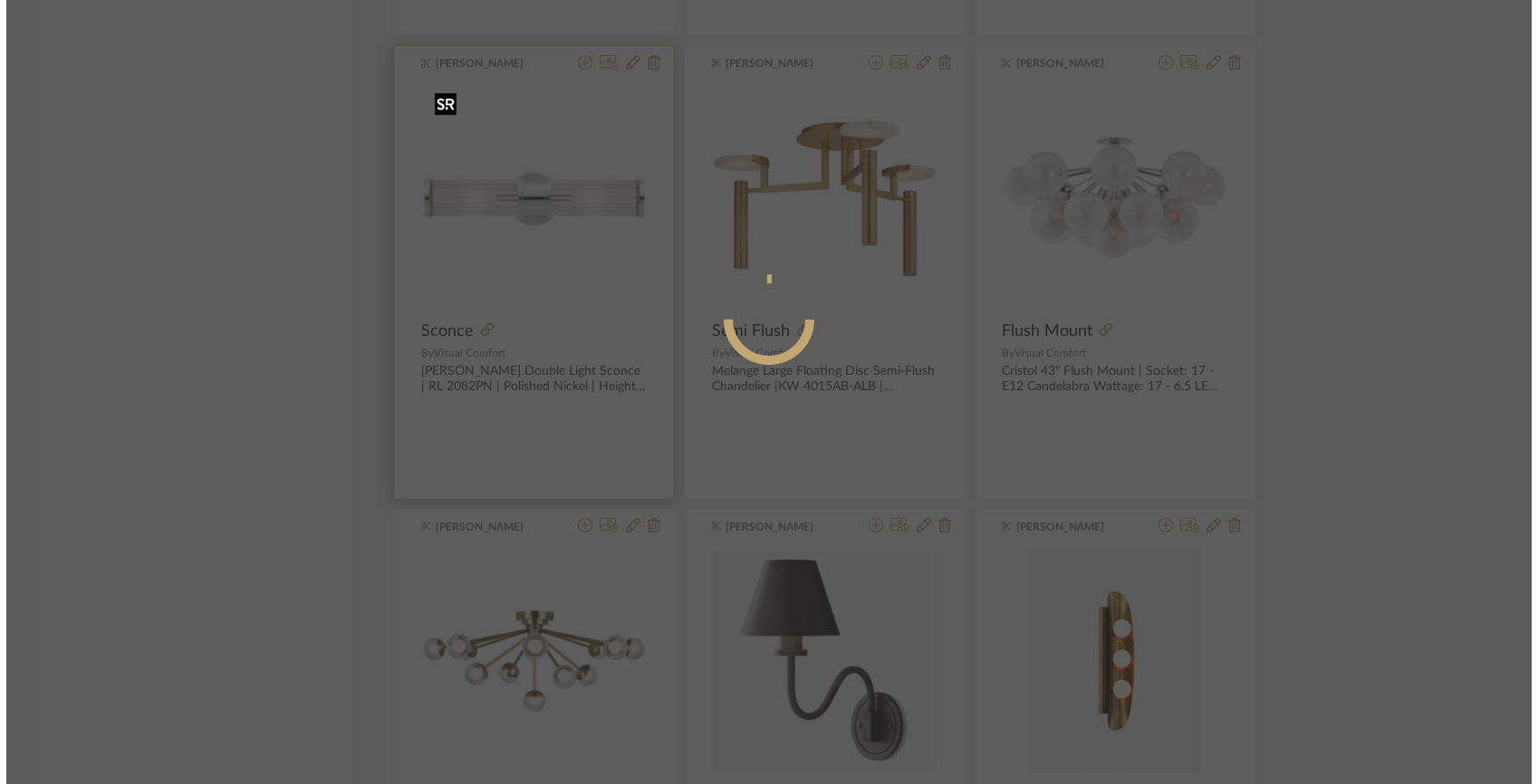
scroll to position [0, 0]
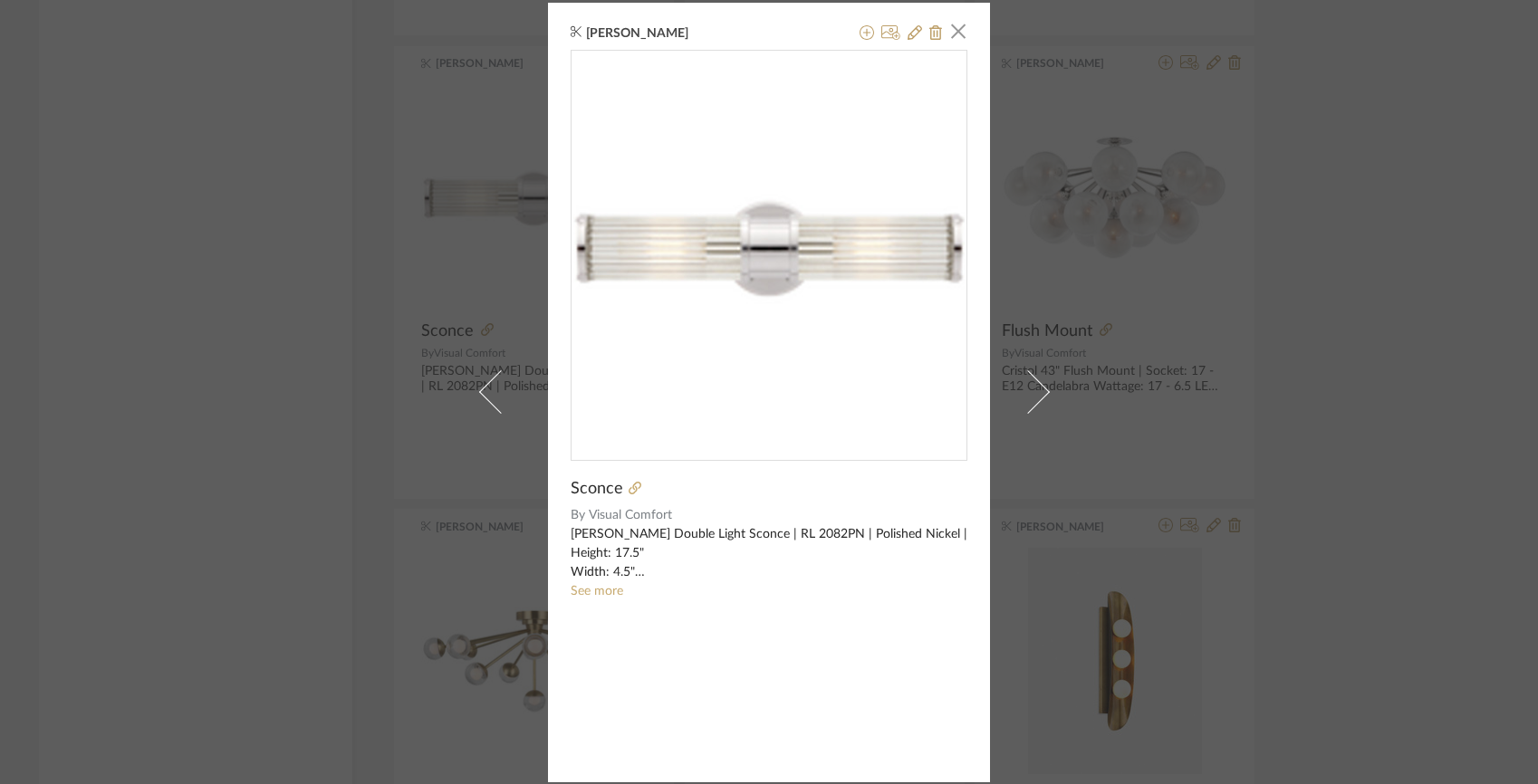
click at [335, 271] on div "[PERSON_NAME] × Sconce By Visual Comfort [PERSON_NAME] Double Light Sconce | RL…" at bounding box center [769, 392] width 1538 height 784
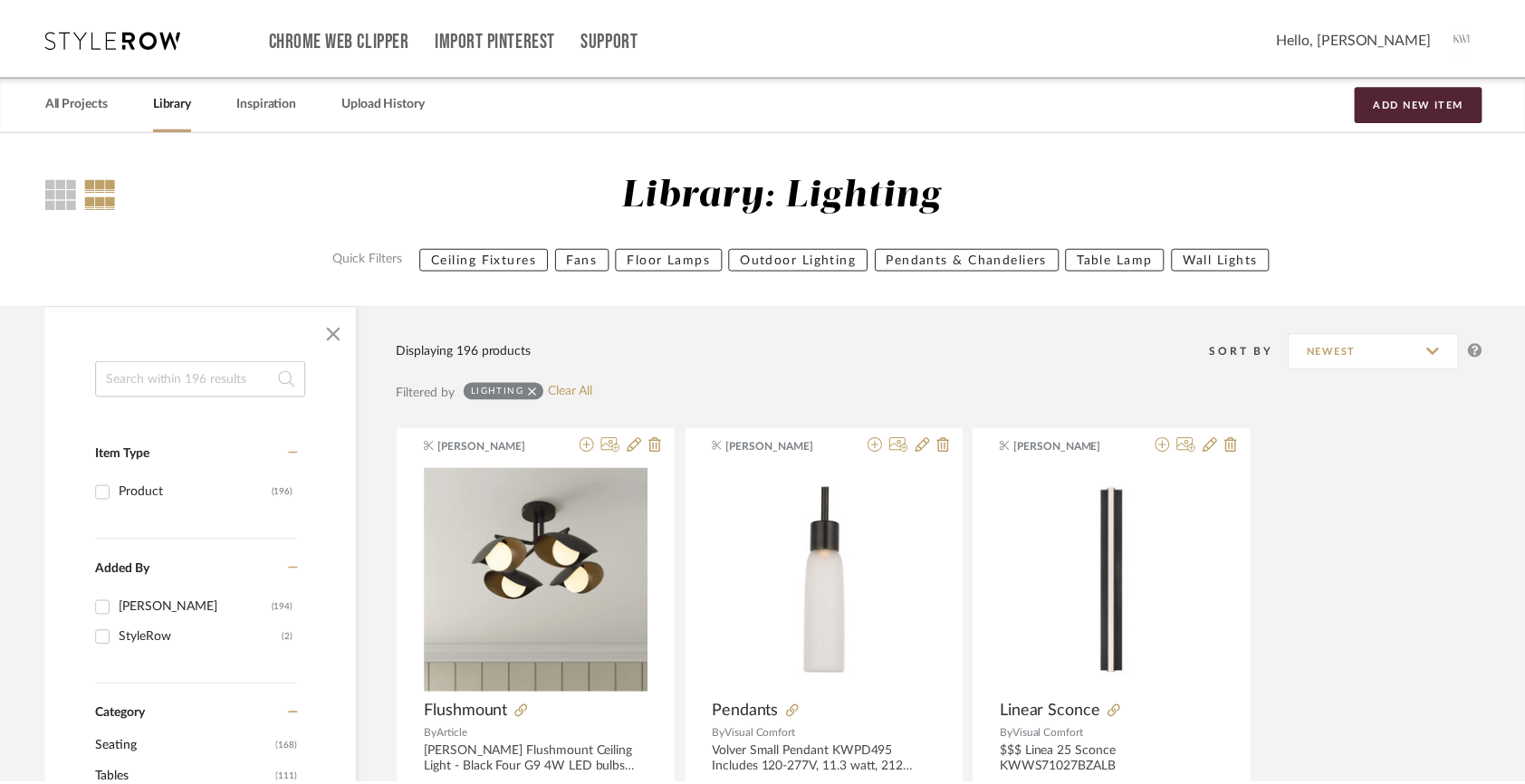
scroll to position [22608, 0]
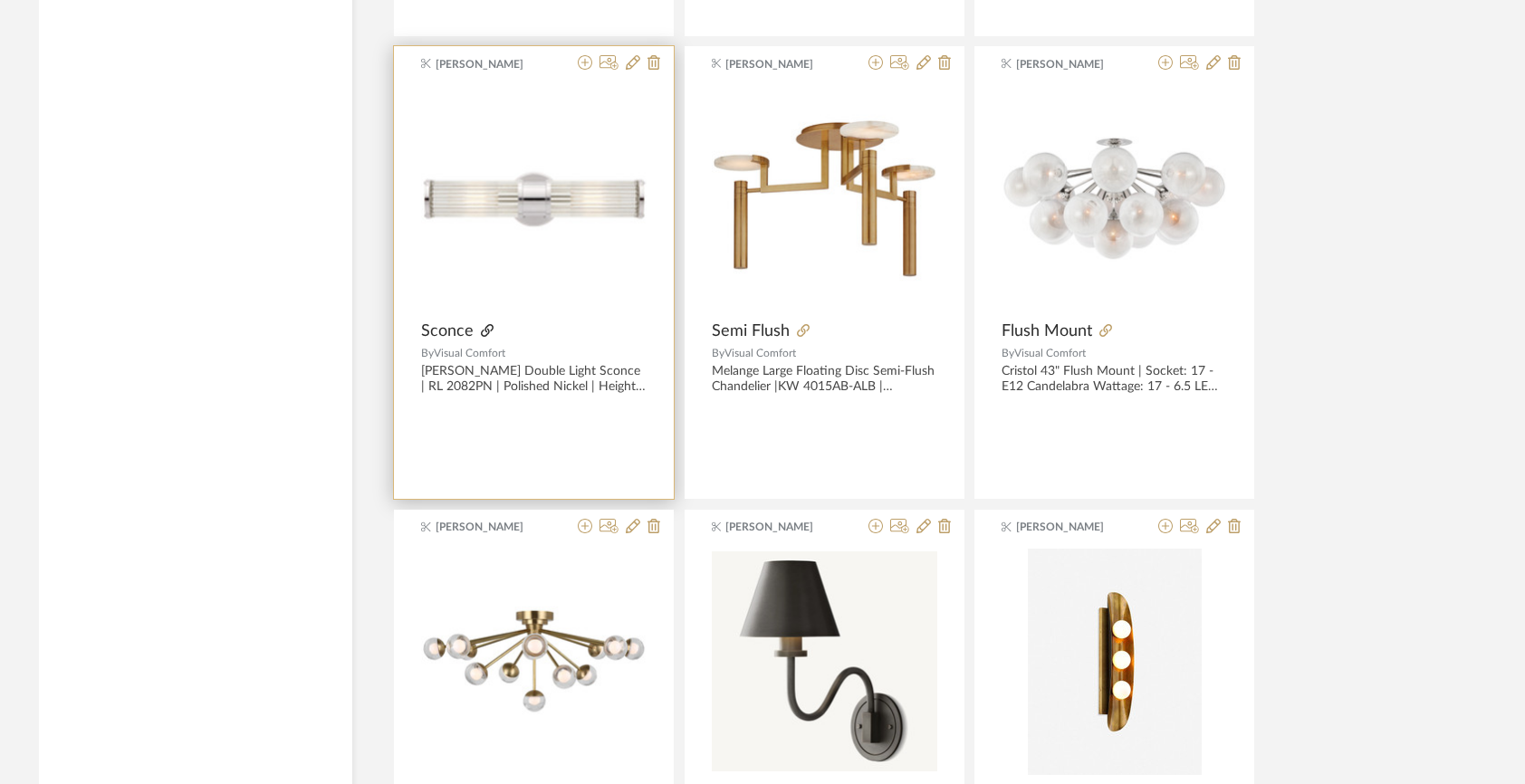
click at [484, 333] on icon at bounding box center [487, 330] width 12 height 12
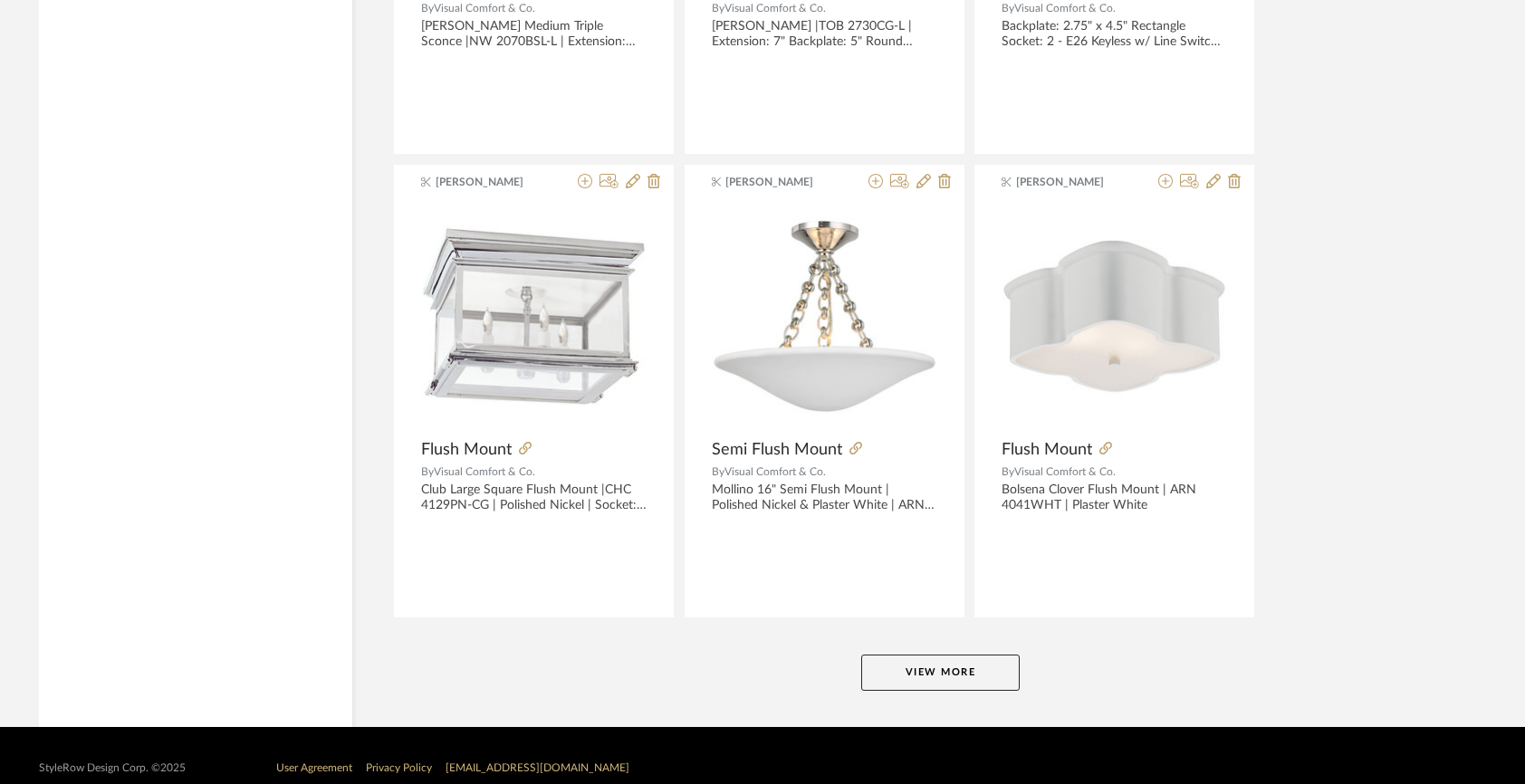
scroll to position [27609, 0]
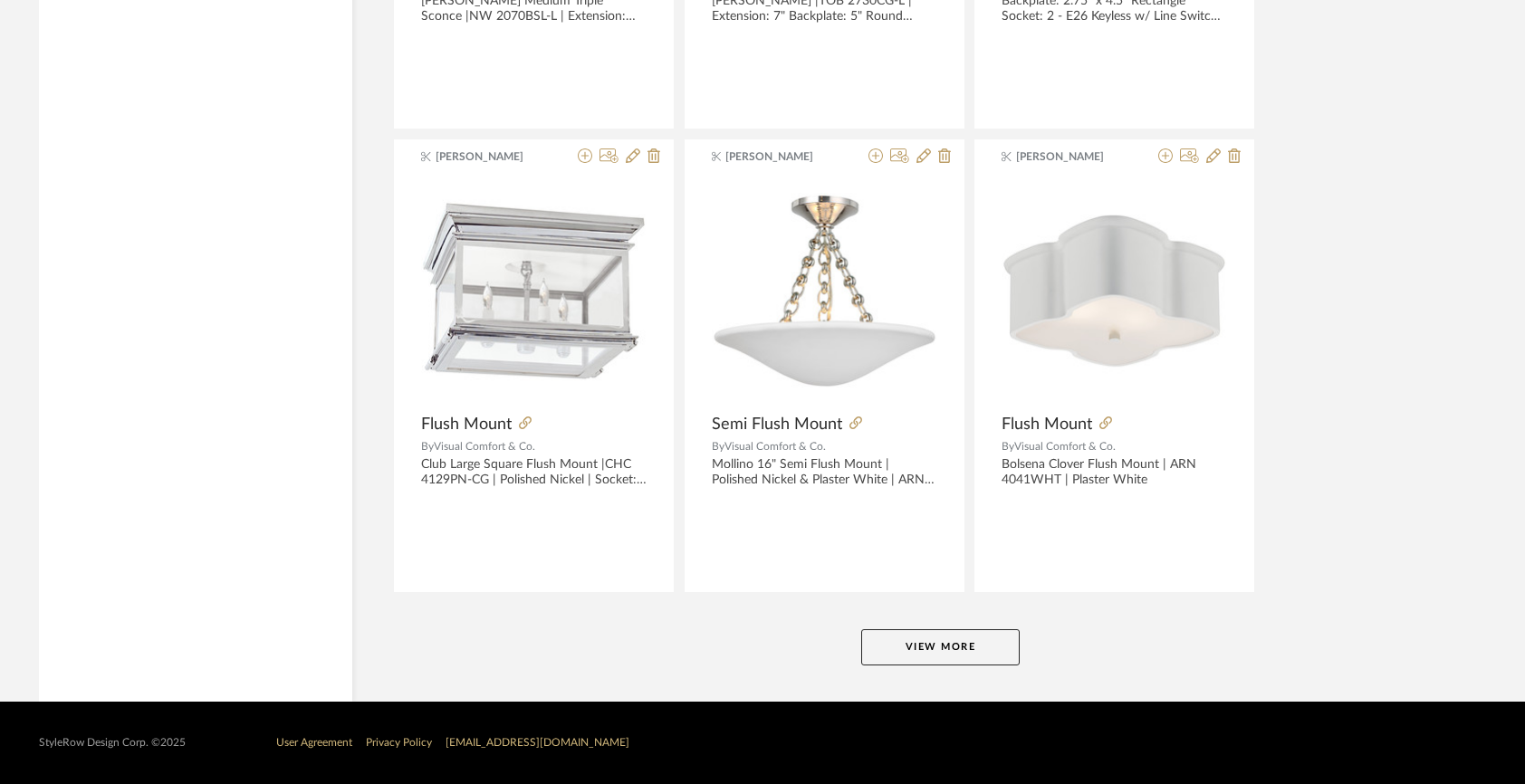
click at [941, 649] on button "View More" at bounding box center [940, 648] width 158 height 36
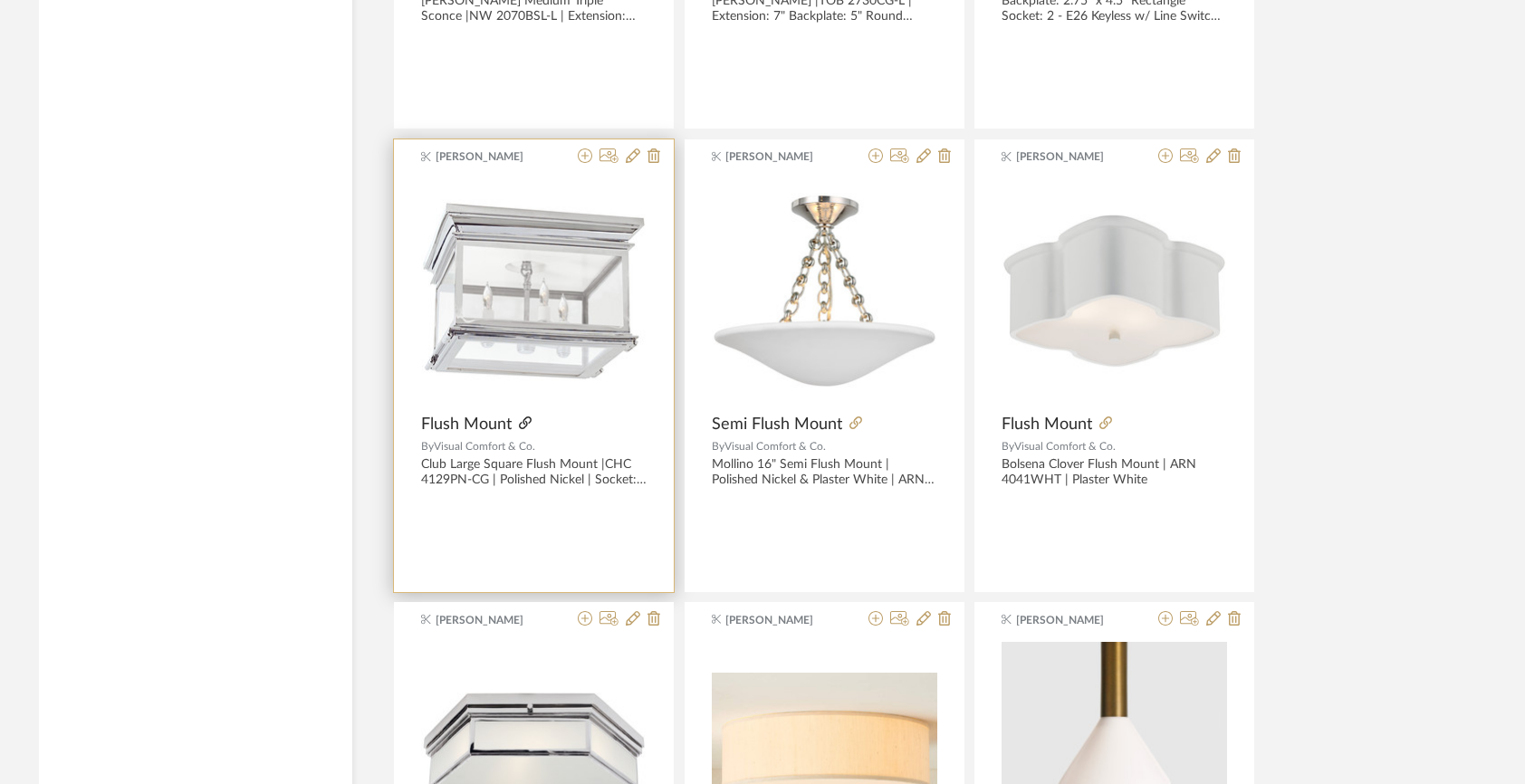
click at [527, 422] on icon at bounding box center [525, 422] width 12 height 12
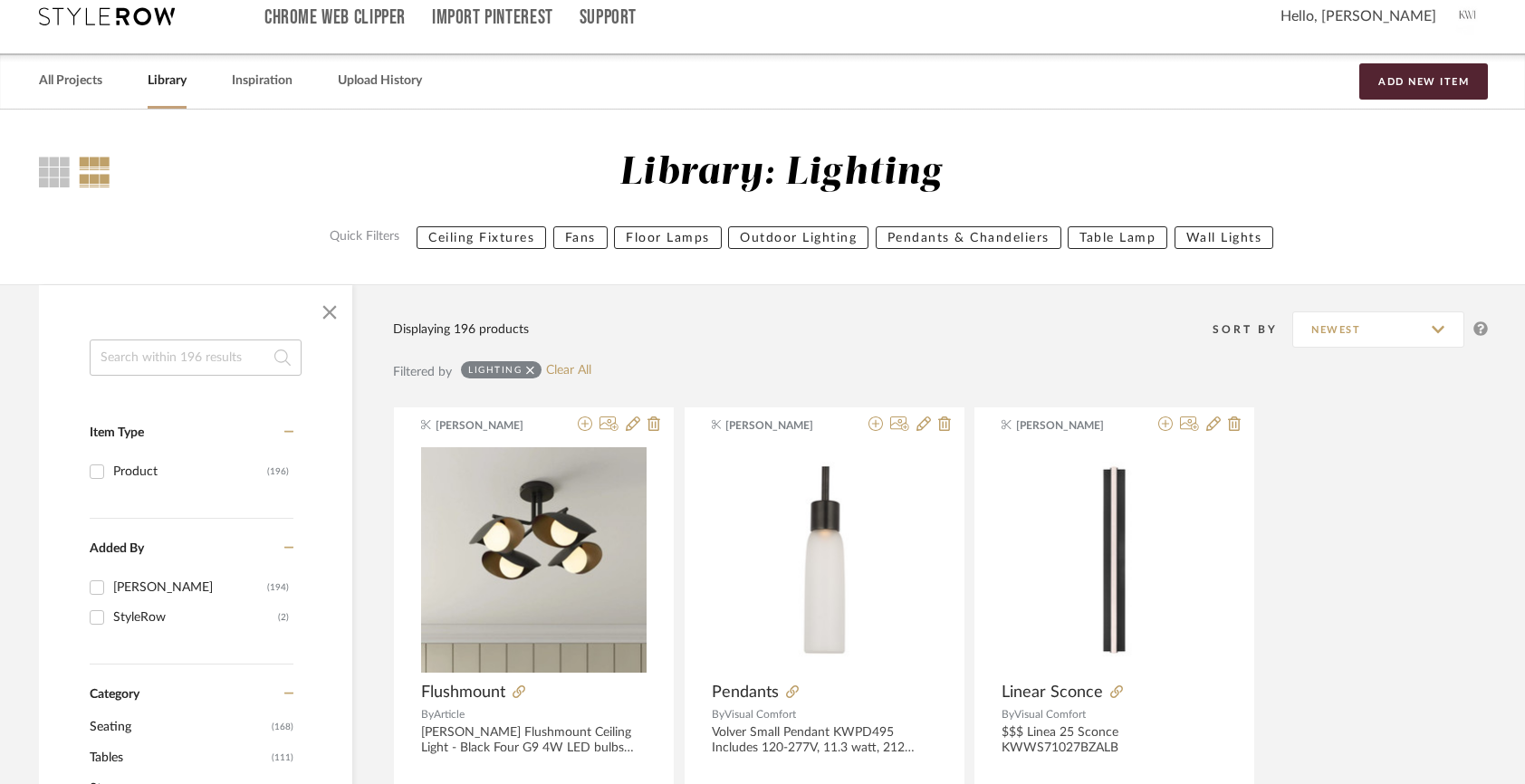
scroll to position [0, 0]
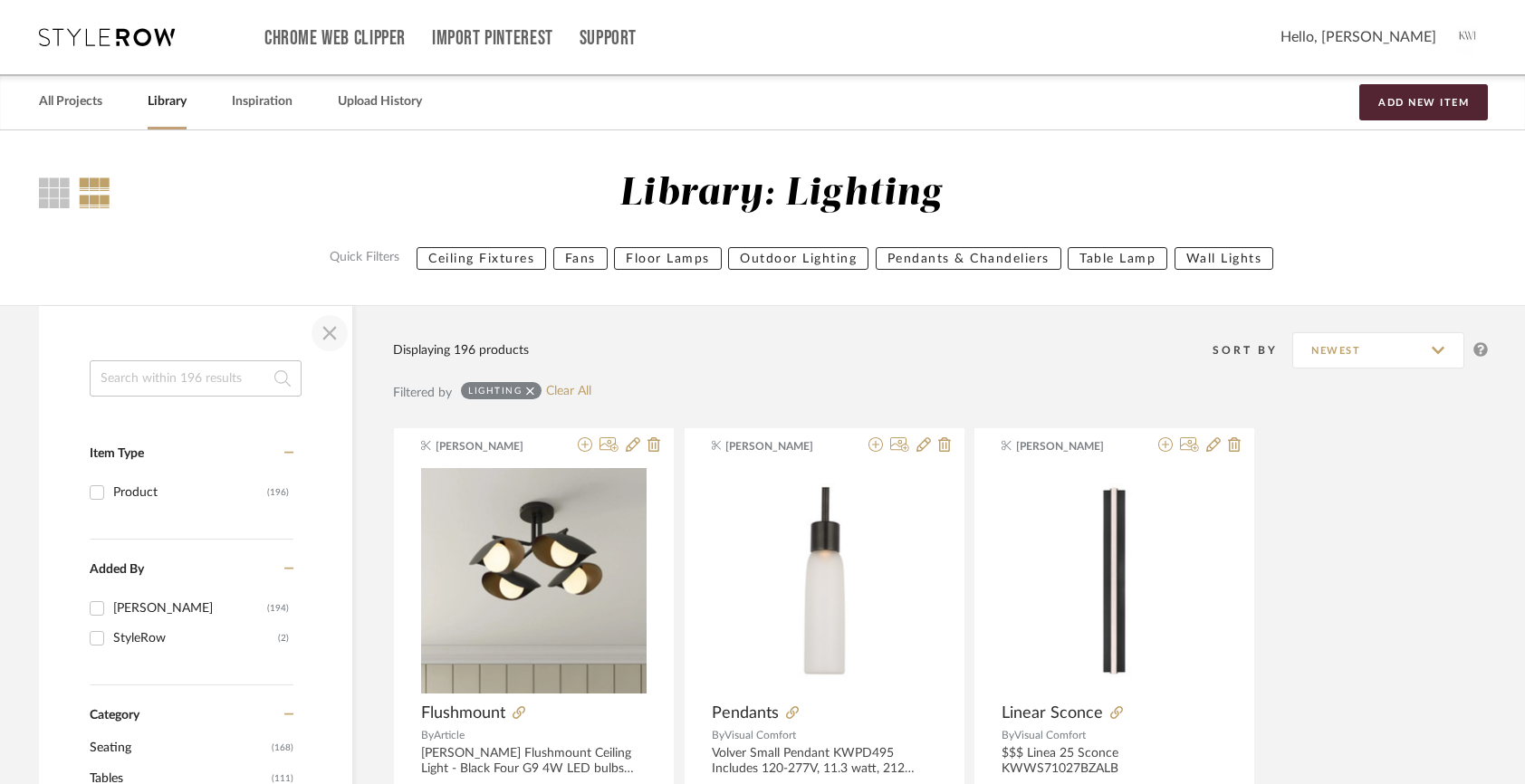
click at [329, 321] on span "button" at bounding box center [329, 333] width 43 height 43
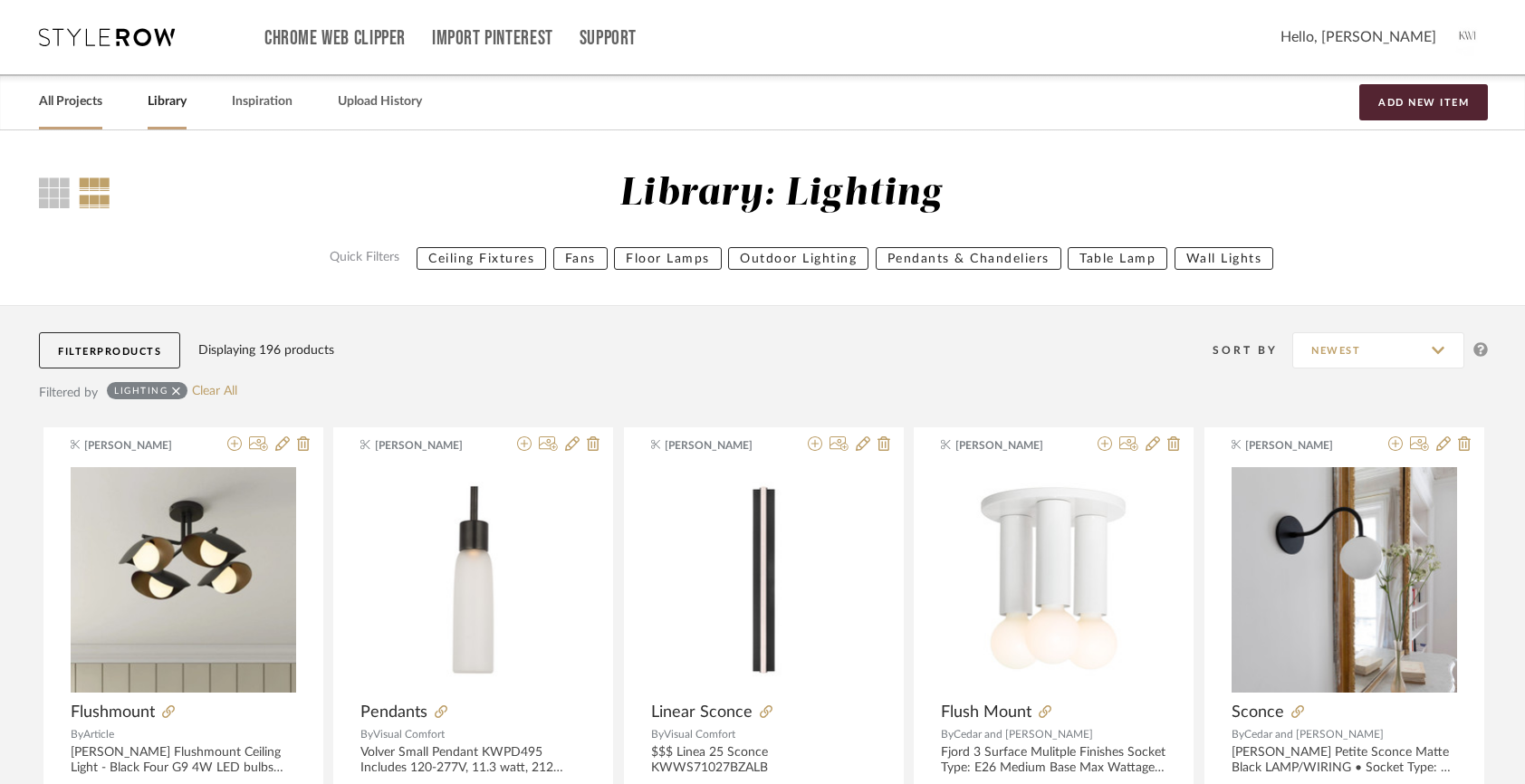
click at [102, 100] on link "All Projects" at bounding box center [71, 101] width 63 height 24
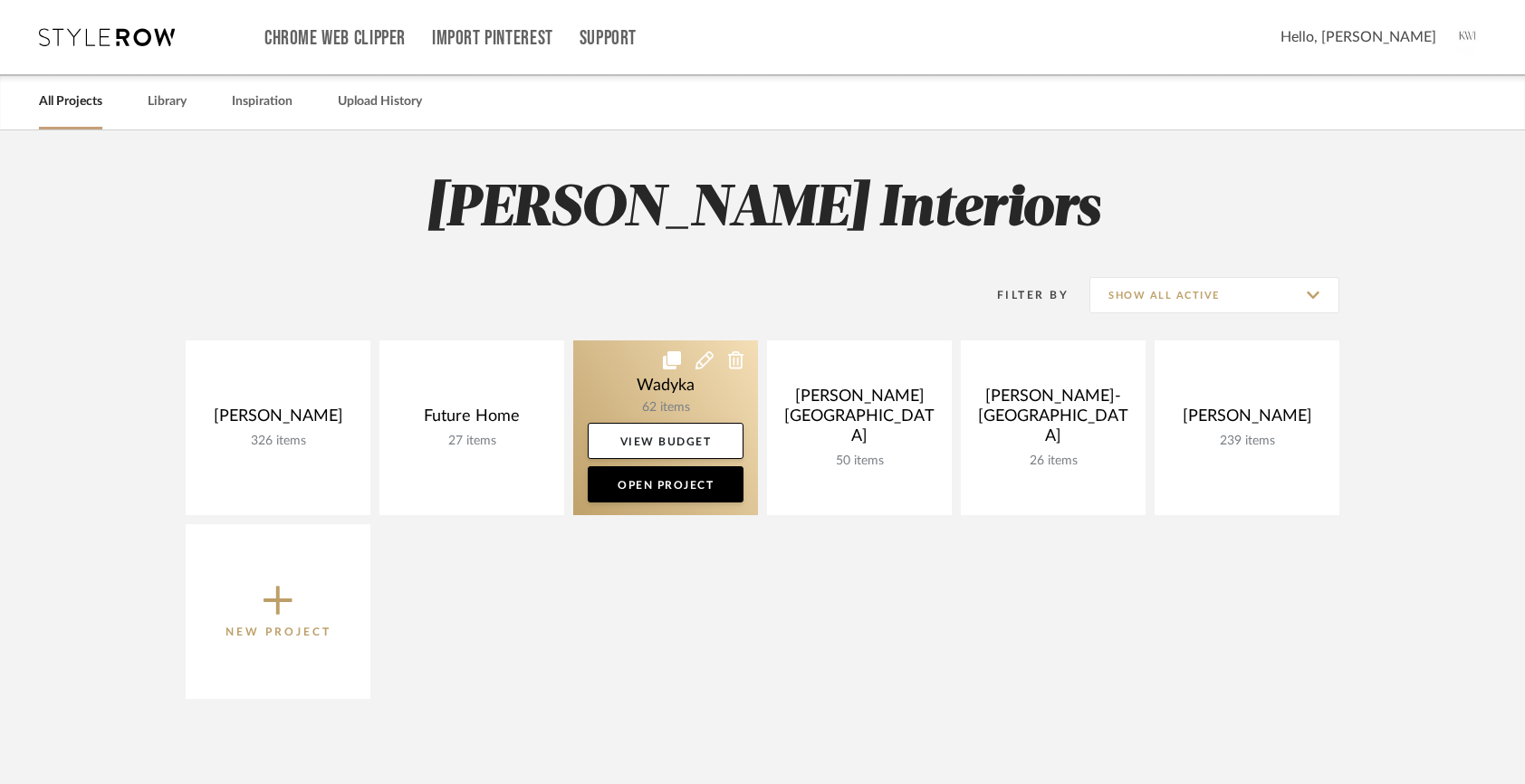
click at [669, 381] on link at bounding box center [665, 428] width 184 height 175
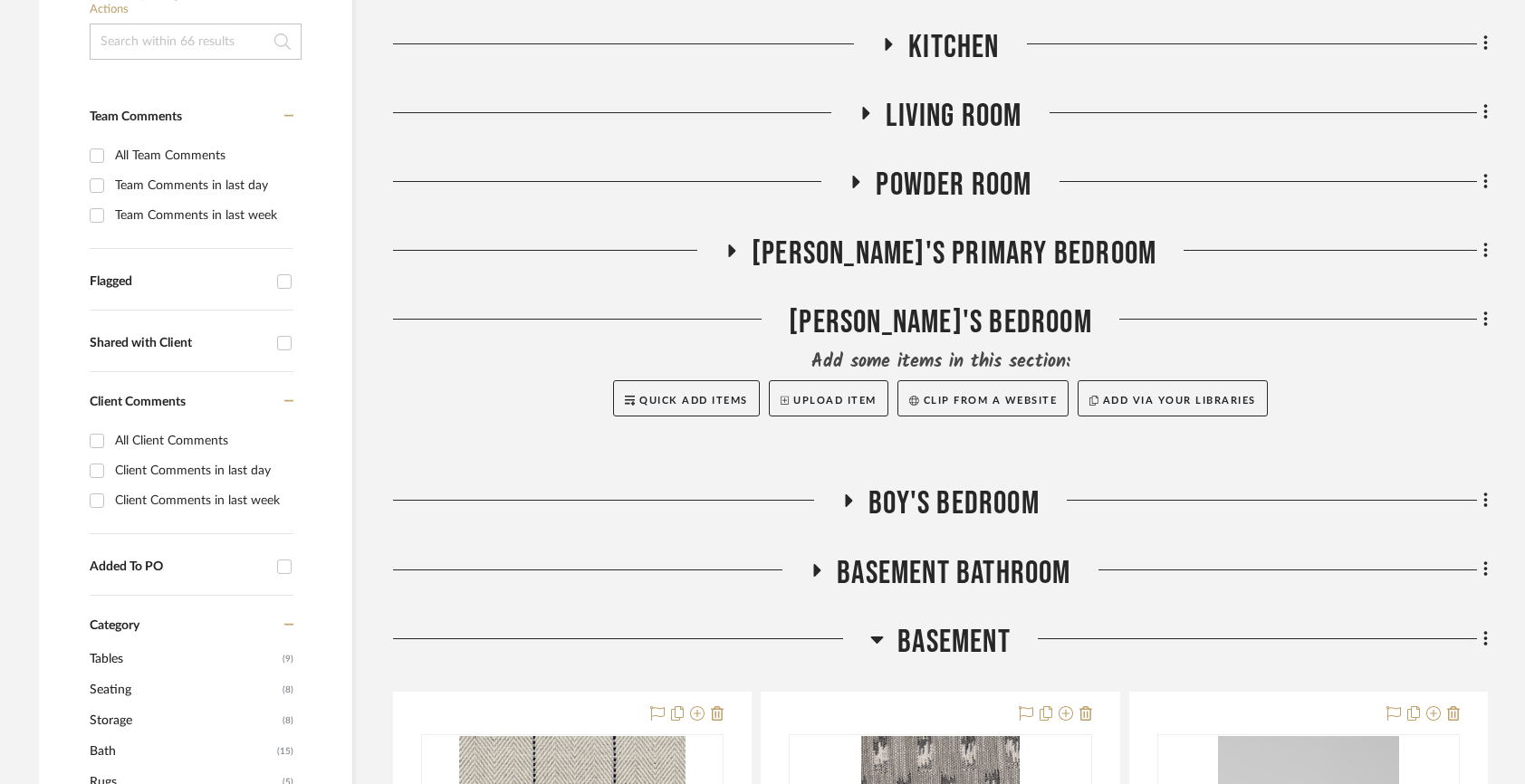
scroll to position [485, 0]
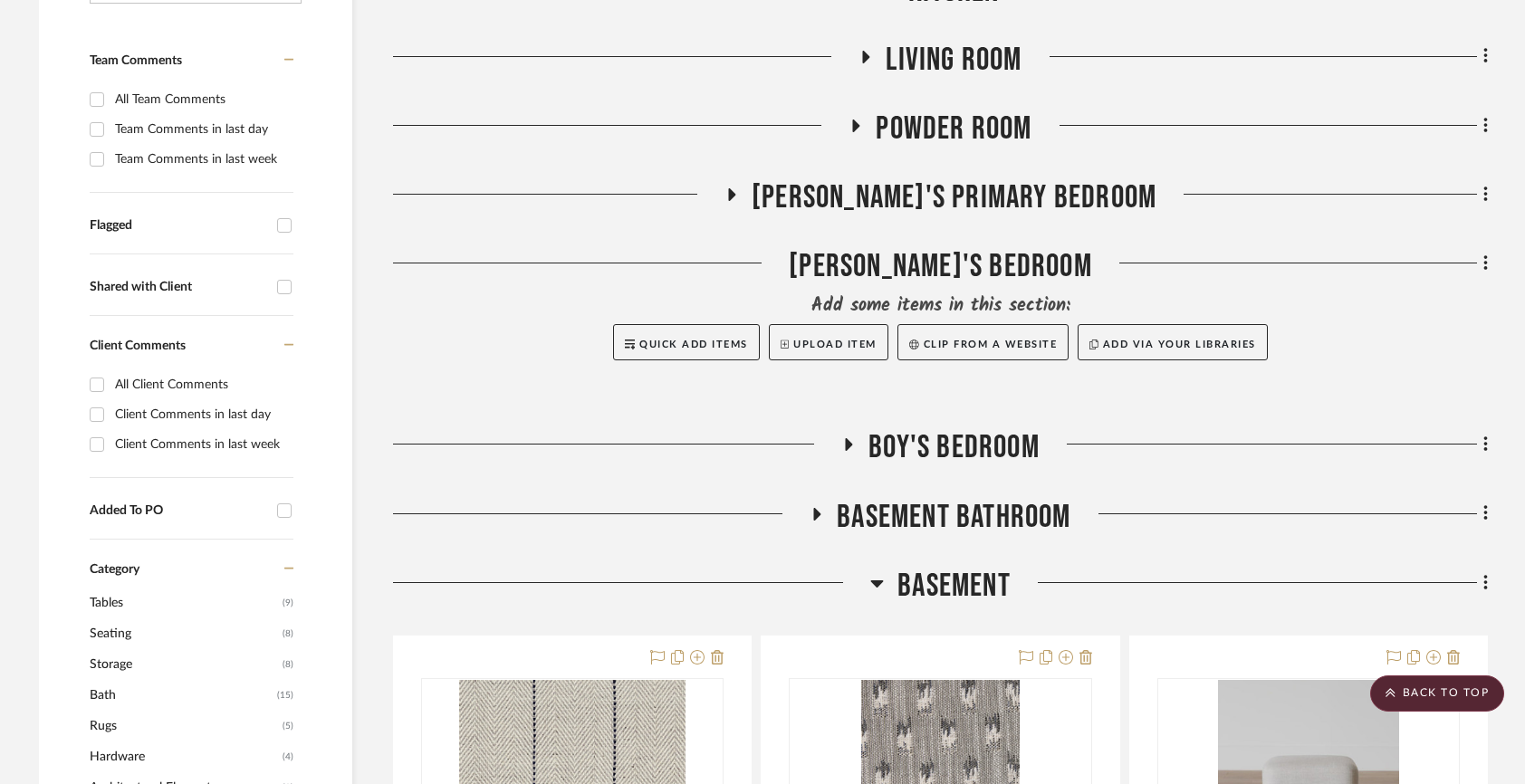
click at [966, 128] on span "Powder Room" at bounding box center [953, 129] width 155 height 39
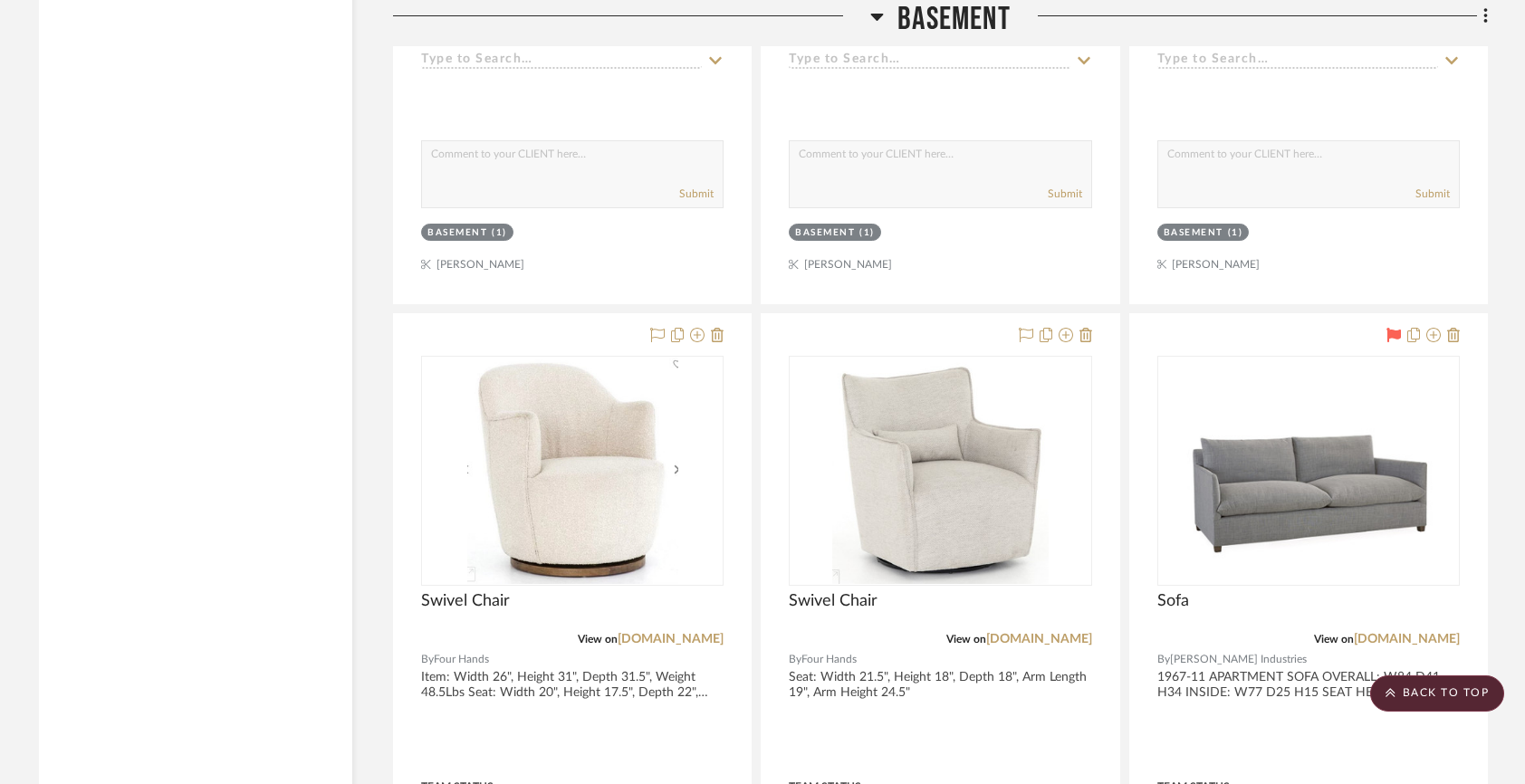
scroll to position [3381, 0]
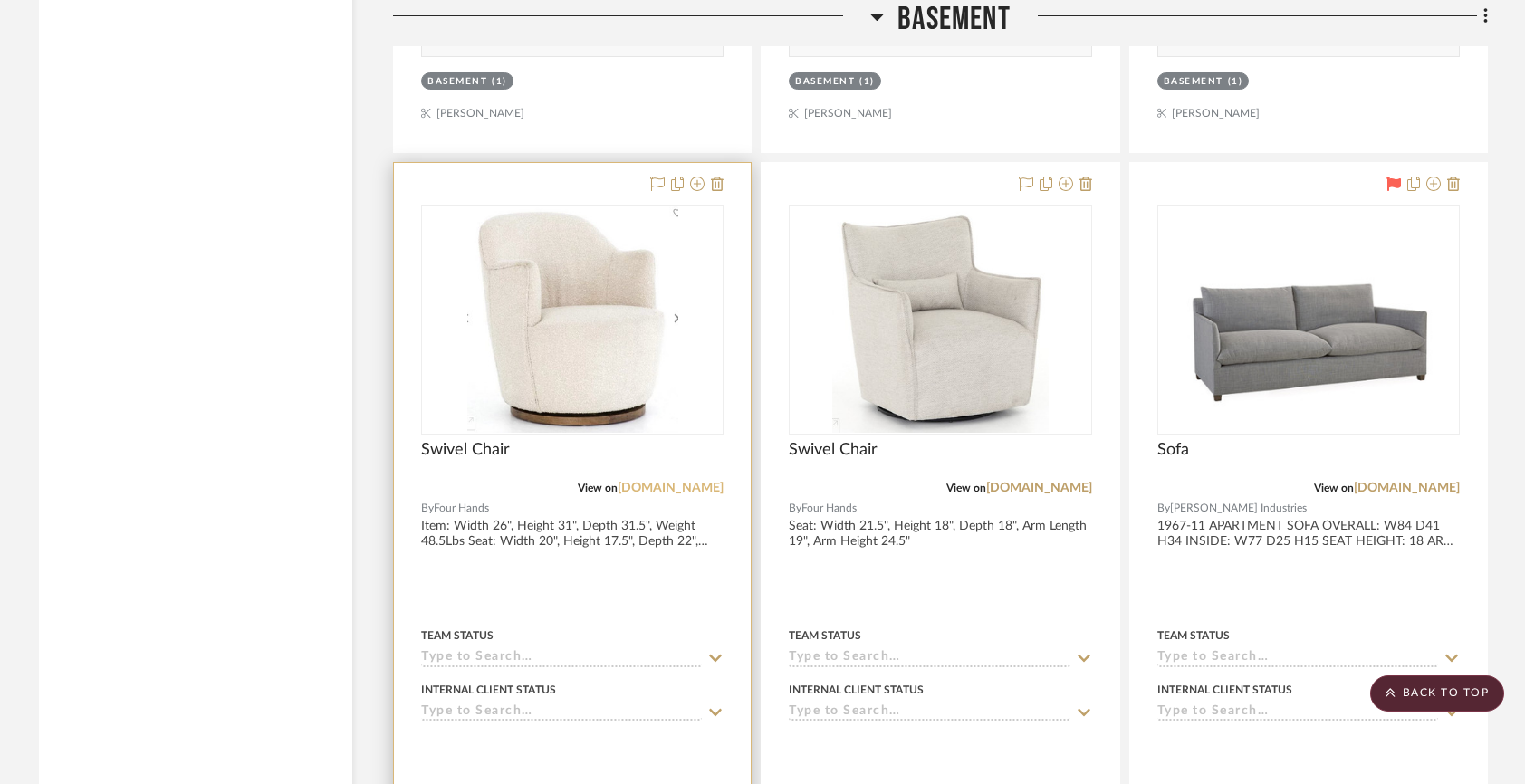
click at [681, 482] on link "[DOMAIN_NAME]" at bounding box center [670, 487] width 106 height 12
